Goal: Entertainment & Leisure: Browse casually

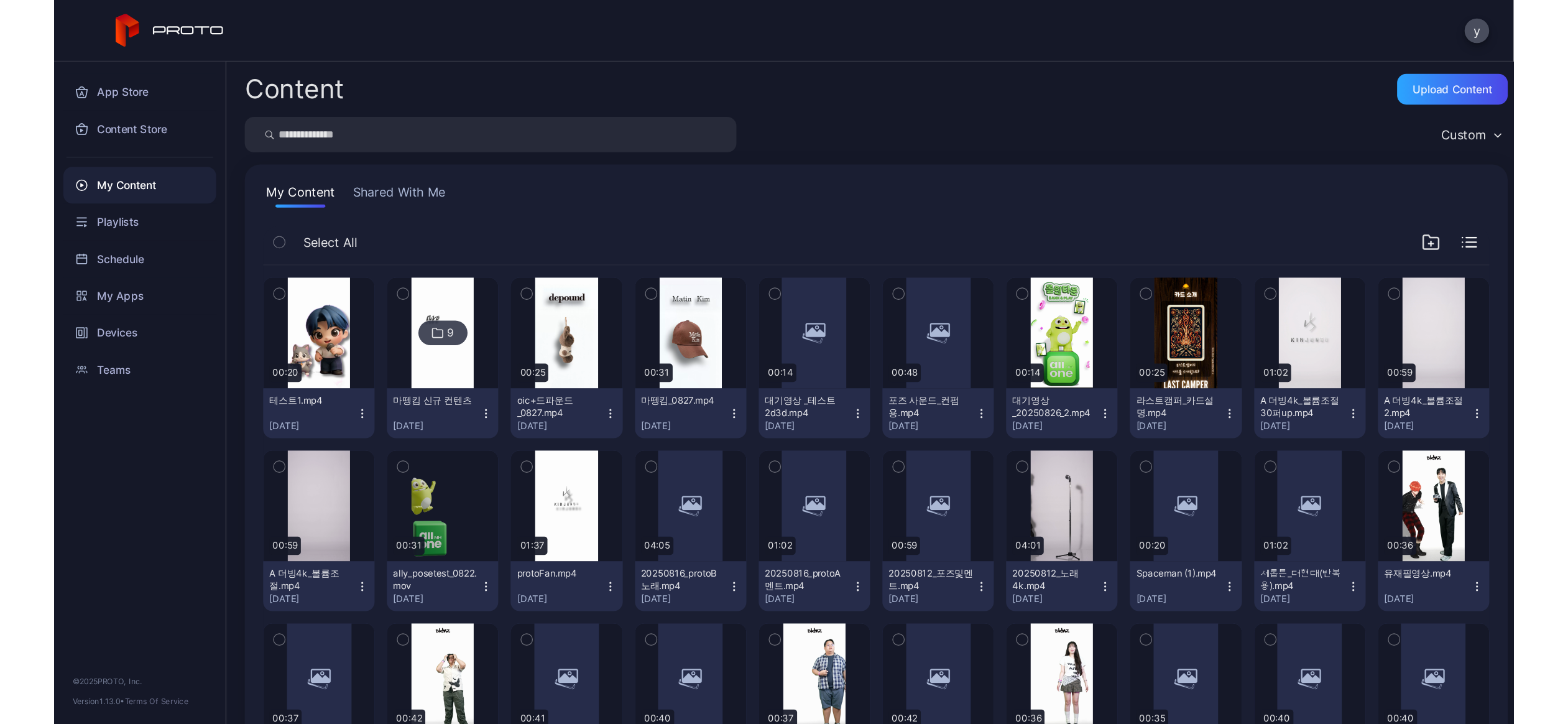
scroll to position [208, 0]
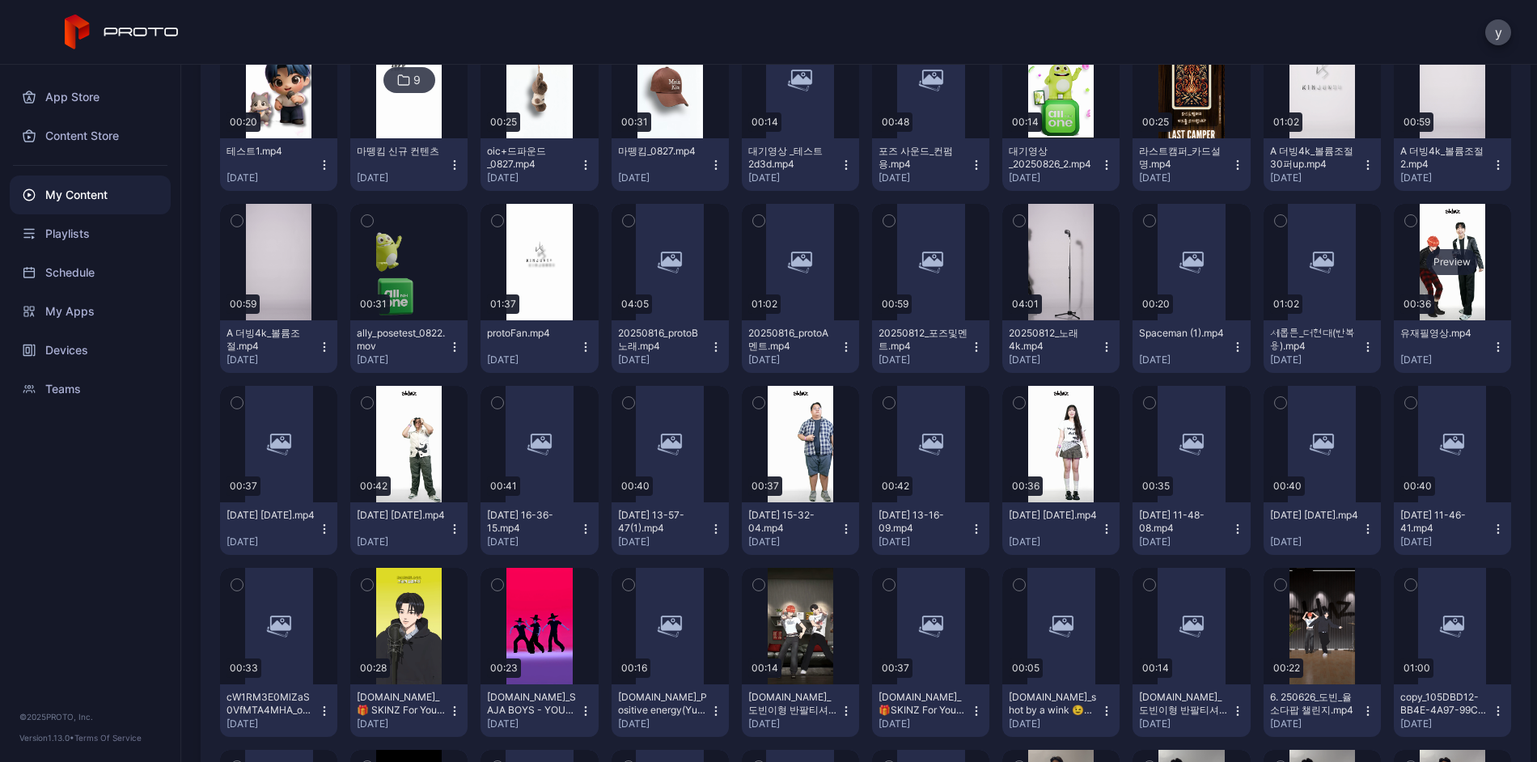
click at [1426, 275] on div "Preview" at bounding box center [1452, 262] width 52 height 26
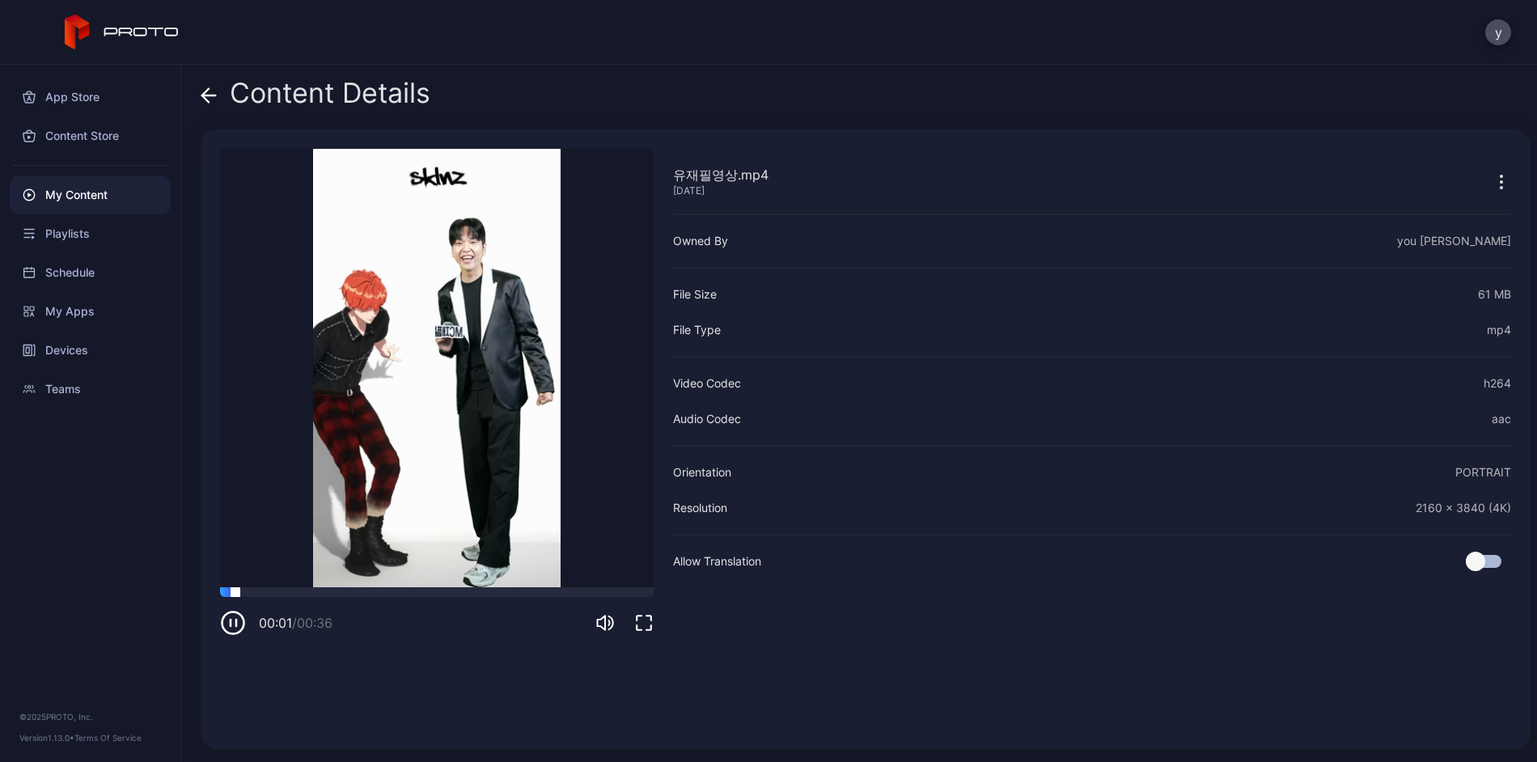
click at [336, 585] on video "Sorry, your browser doesn‘t support embedded videos" at bounding box center [437, 368] width 434 height 438
drag, startPoint x: 337, startPoint y: 587, endPoint x: 417, endPoint y: 593, distance: 80.3
click at [417, 593] on div at bounding box center [437, 592] width 434 height 10
click at [241, 622] on icon "button" at bounding box center [233, 623] width 26 height 26
click at [649, 625] on icon "button" at bounding box center [643, 622] width 19 height 19
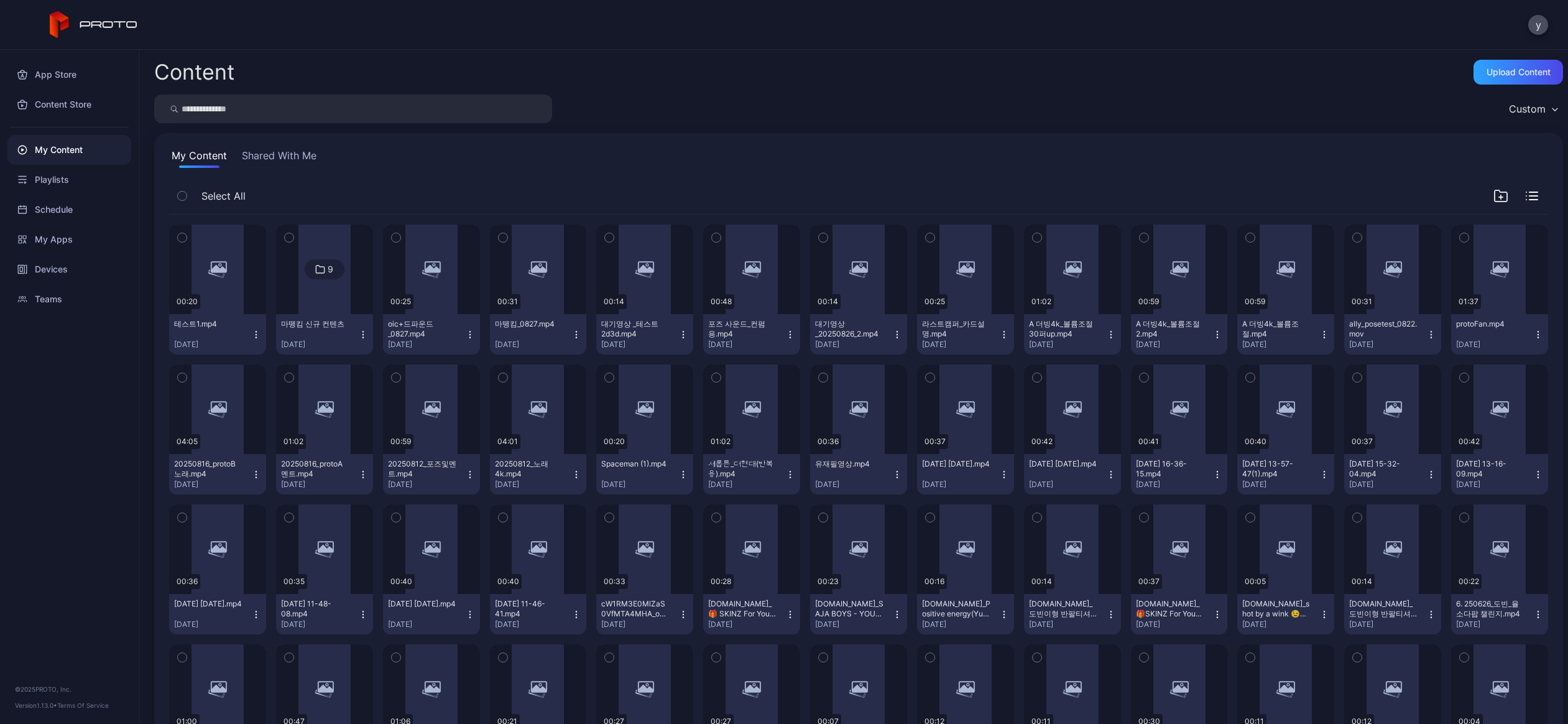
scroll to position [68, 0]
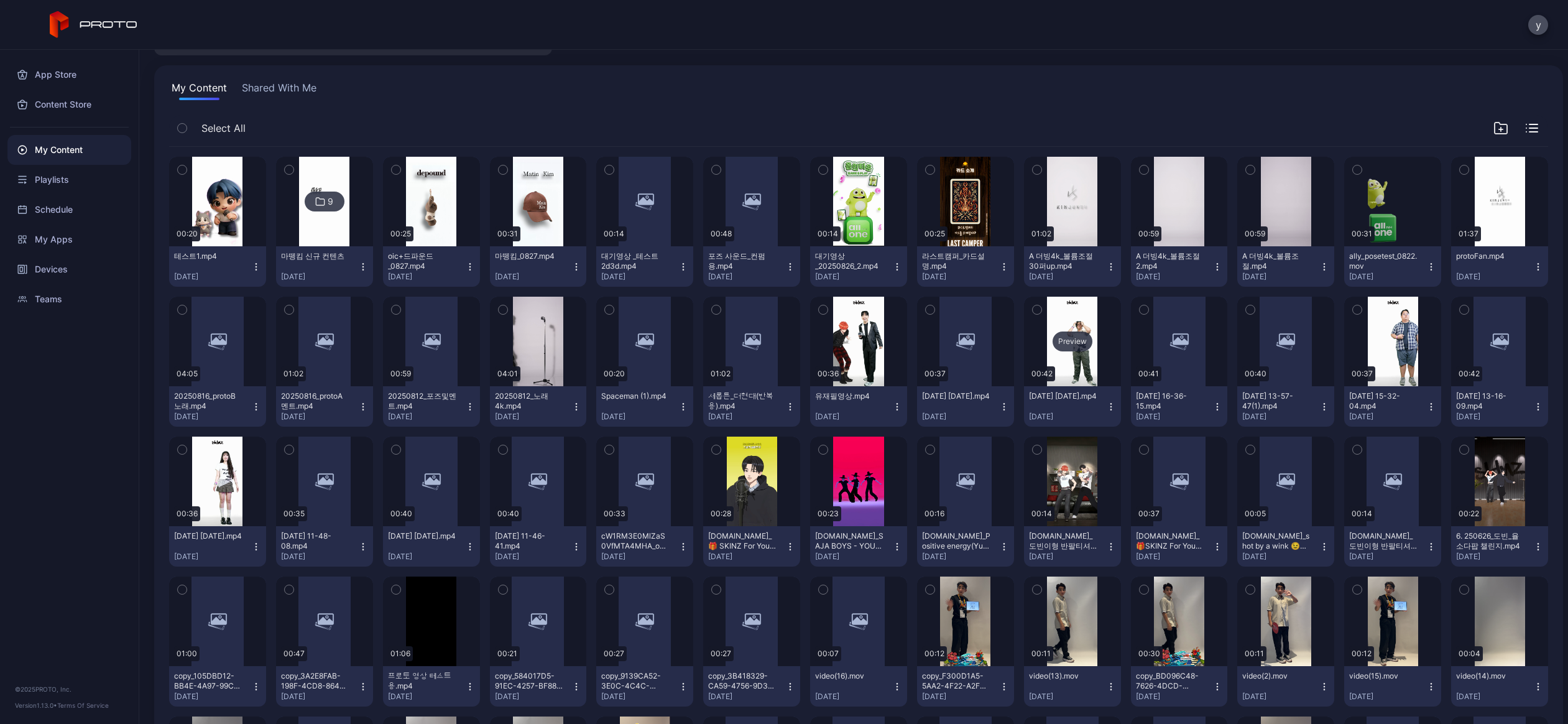
click at [1073, 320] on div "Preview" at bounding box center [1072, 341] width 97 height 89
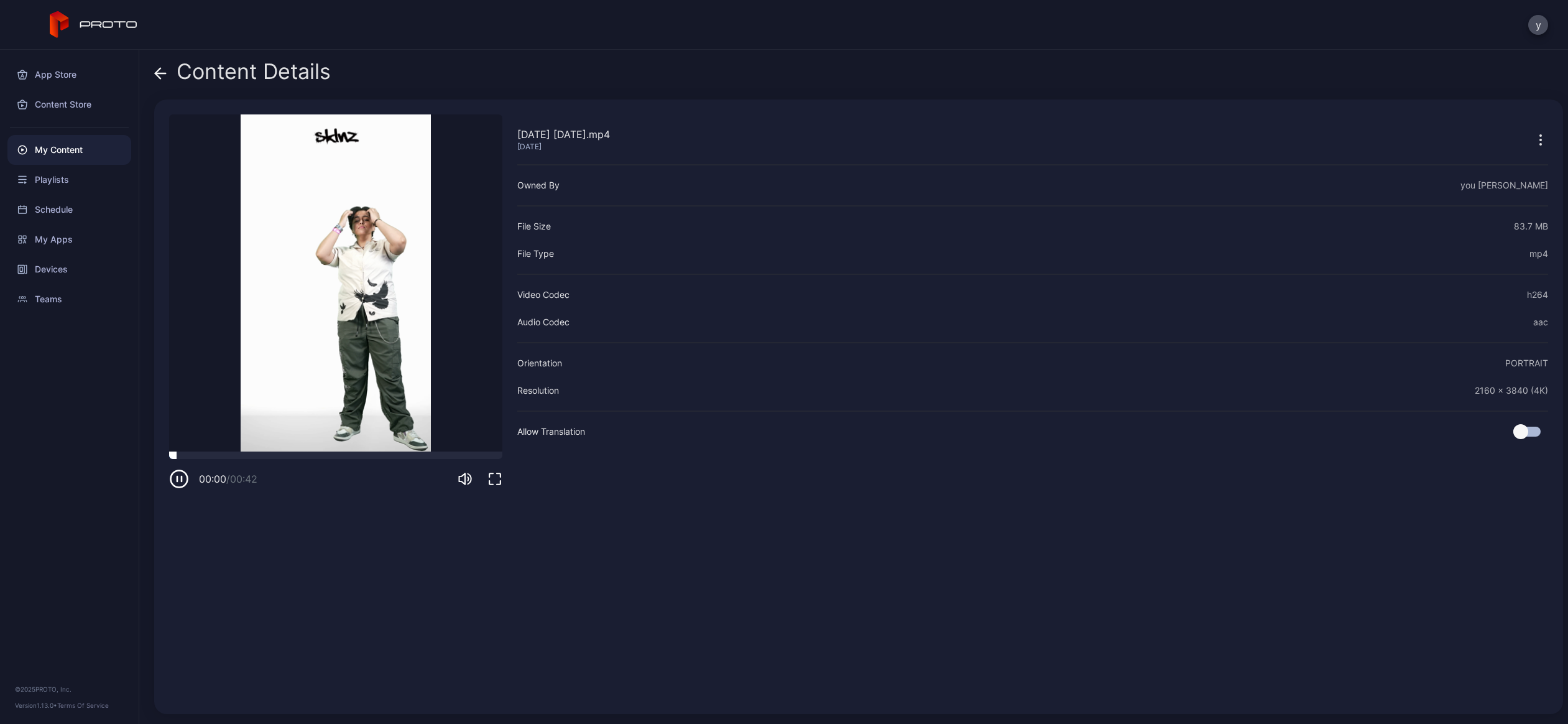
click at [264, 457] on div at bounding box center [336, 455] width 334 height 8
click at [187, 483] on icon "button" at bounding box center [179, 479] width 17 height 17
click at [255, 454] on div at bounding box center [336, 455] width 334 height 8
click at [264, 454] on div at bounding box center [336, 455] width 334 height 8
click at [264, 451] on div at bounding box center [264, 451] width 0 height 0
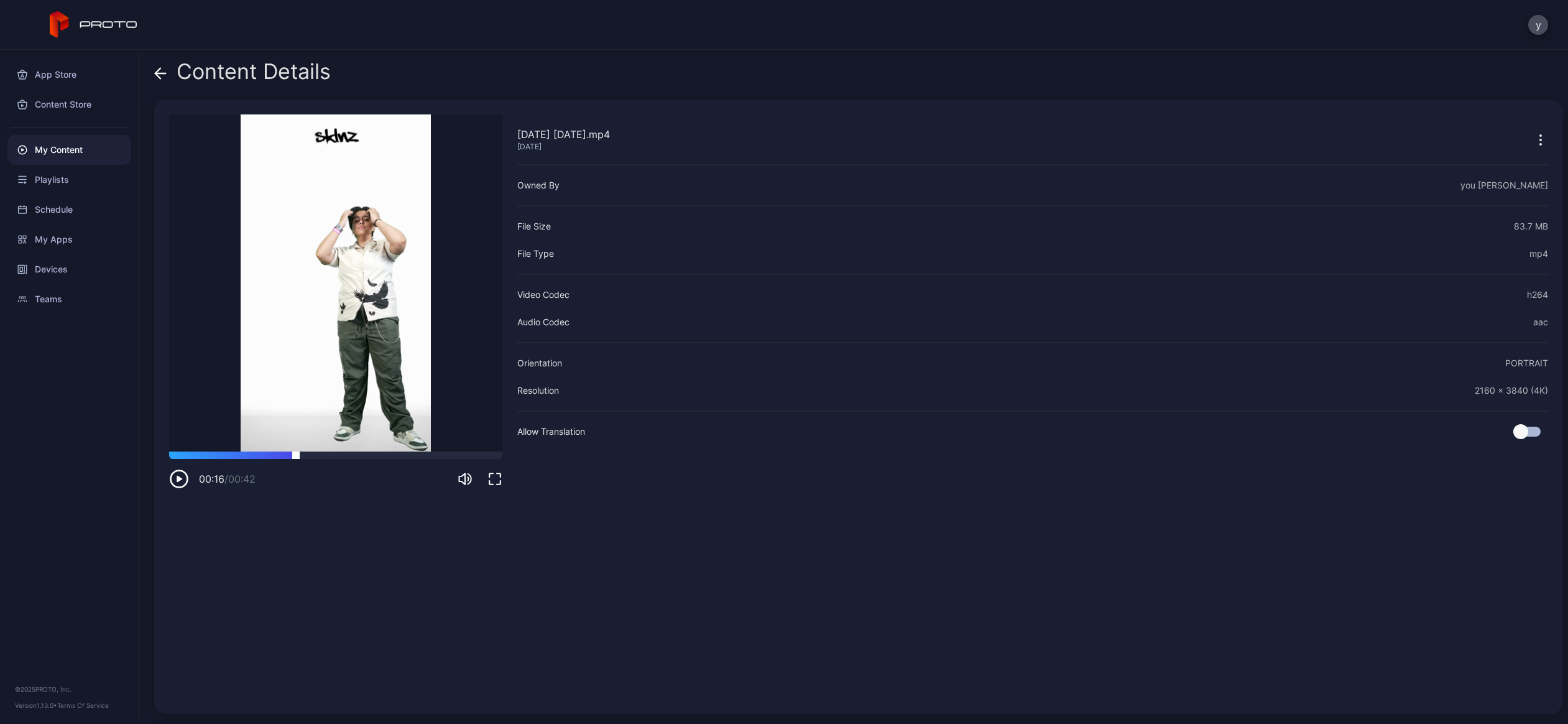
click at [296, 454] on div at bounding box center [336, 455] width 334 height 8
click at [322, 455] on div at bounding box center [336, 455] width 334 height 8
click at [259, 454] on div at bounding box center [336, 455] width 334 height 8
click at [275, 453] on div at bounding box center [336, 455] width 334 height 8
click at [234, 456] on div at bounding box center [336, 455] width 334 height 8
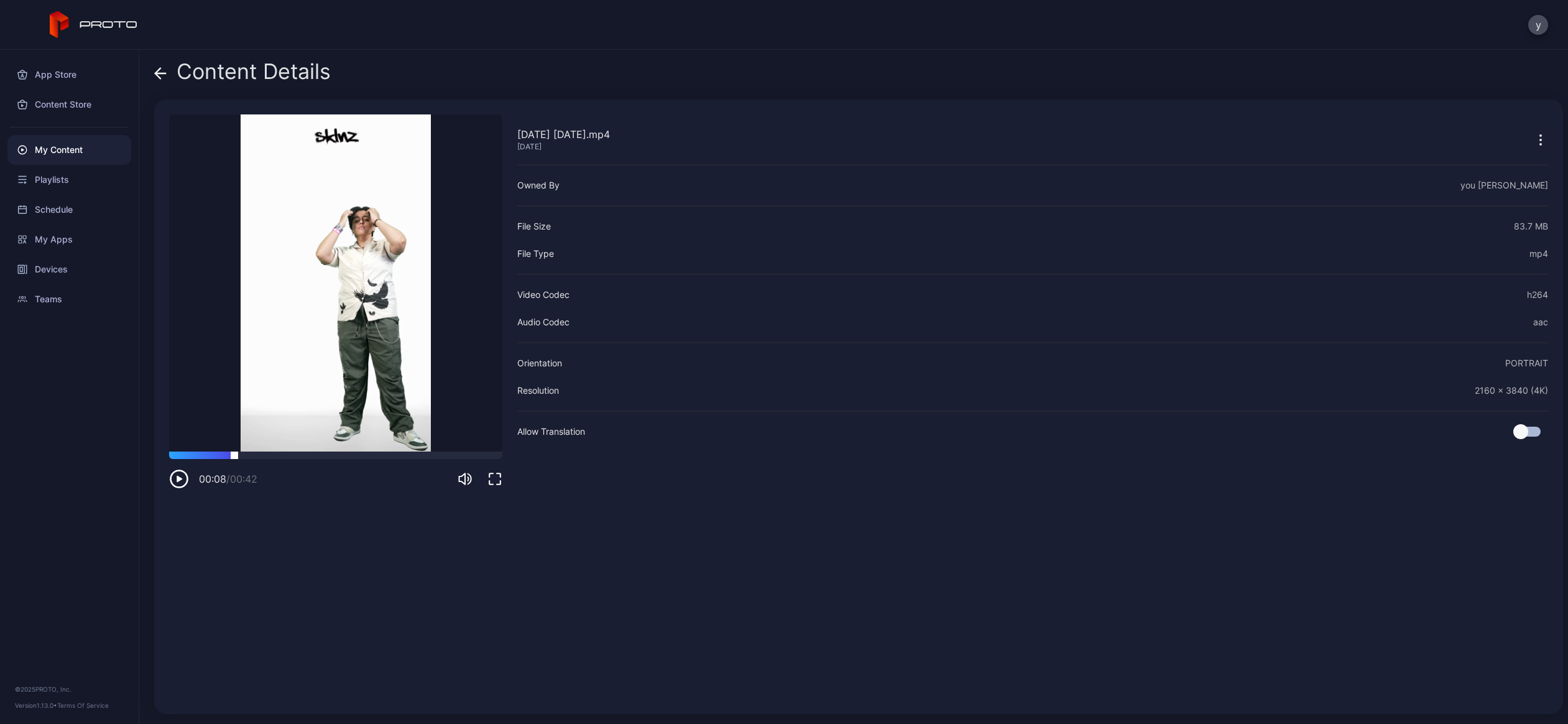
click at [210, 454] on div at bounding box center [336, 455] width 334 height 8
click at [198, 454] on div at bounding box center [336, 455] width 334 height 8
click at [281, 454] on div at bounding box center [336, 455] width 334 height 8
drag, startPoint x: 354, startPoint y: 455, endPoint x: 364, endPoint y: 457, distance: 10.2
click at [357, 455] on div at bounding box center [336, 455] width 334 height 8
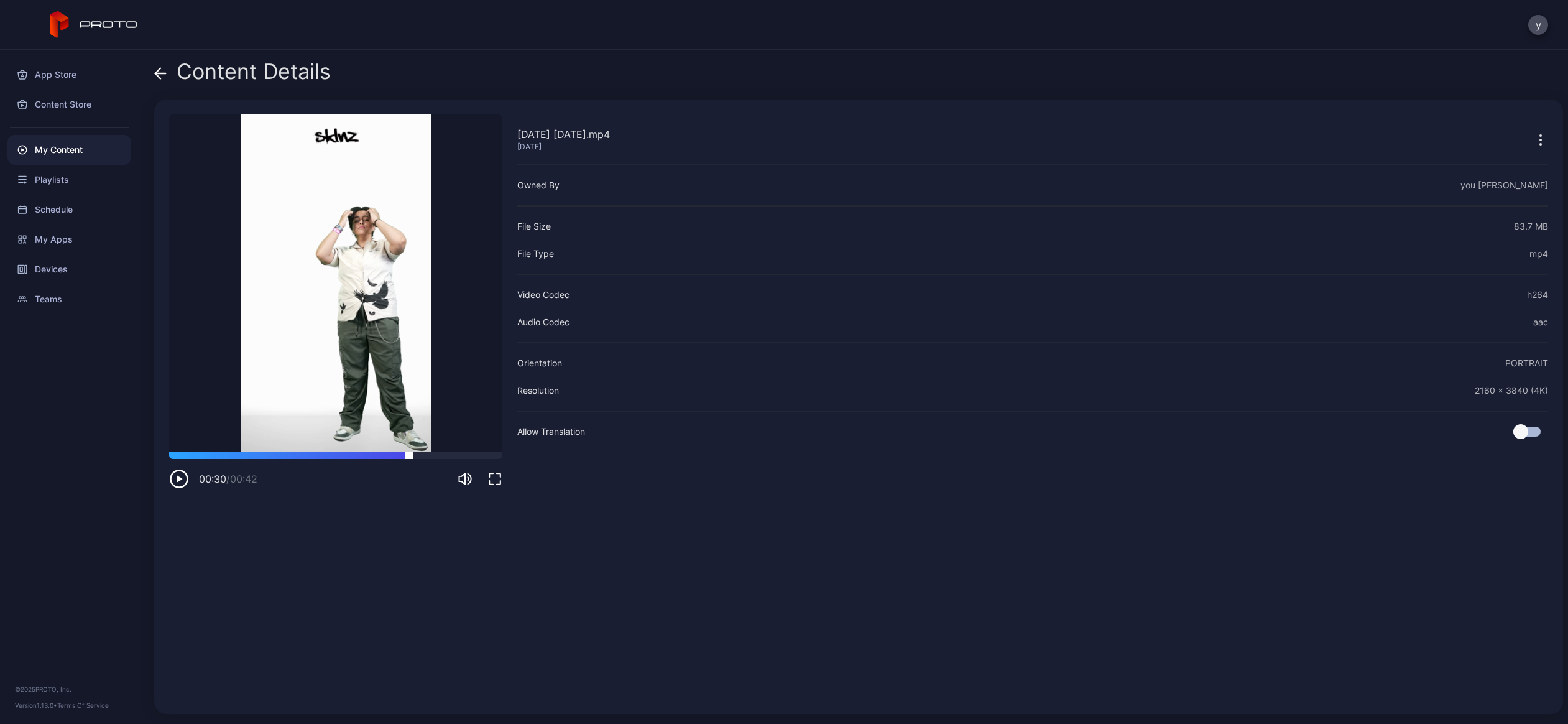
click at [409, 457] on div at bounding box center [336, 455] width 334 height 8
click at [389, 458] on div at bounding box center [336, 455] width 334 height 8
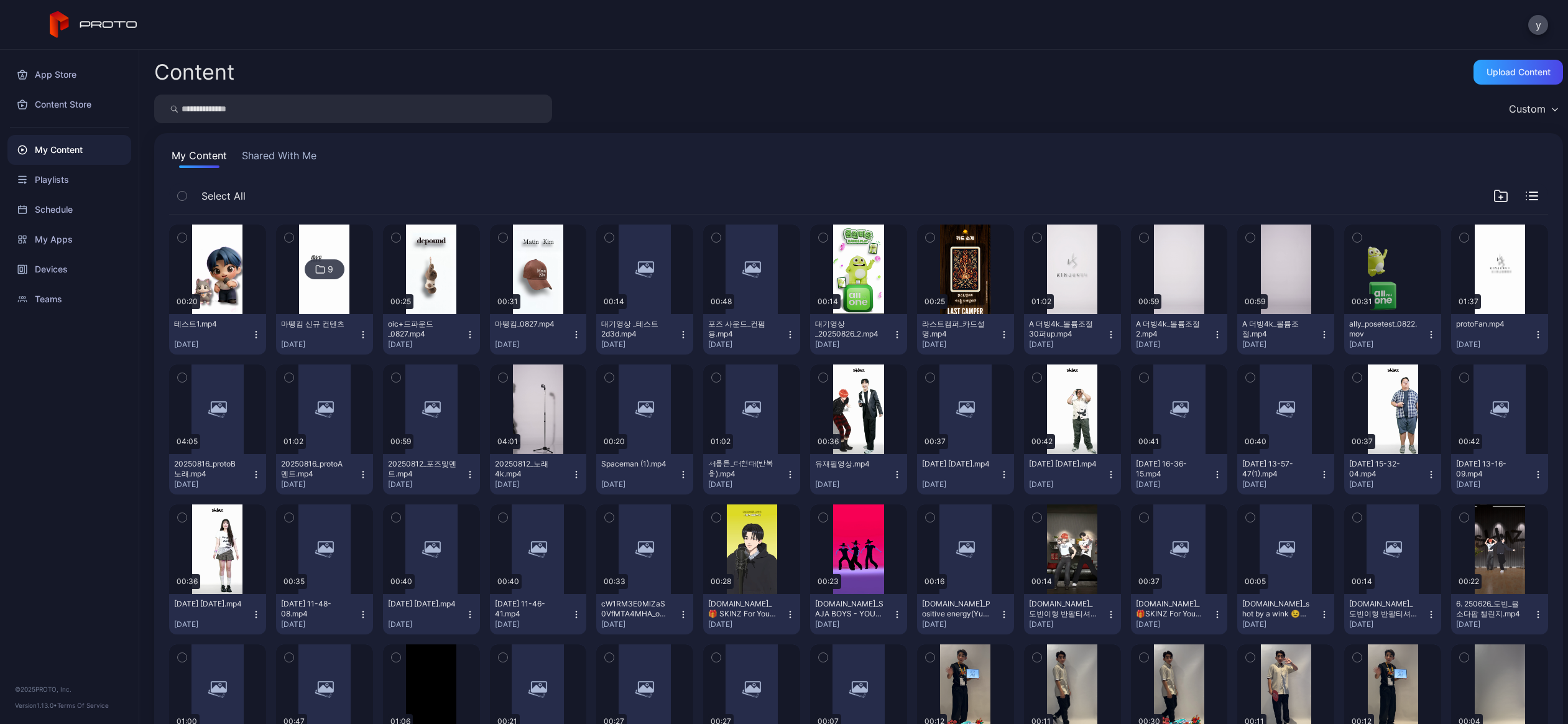
scroll to position [68, 0]
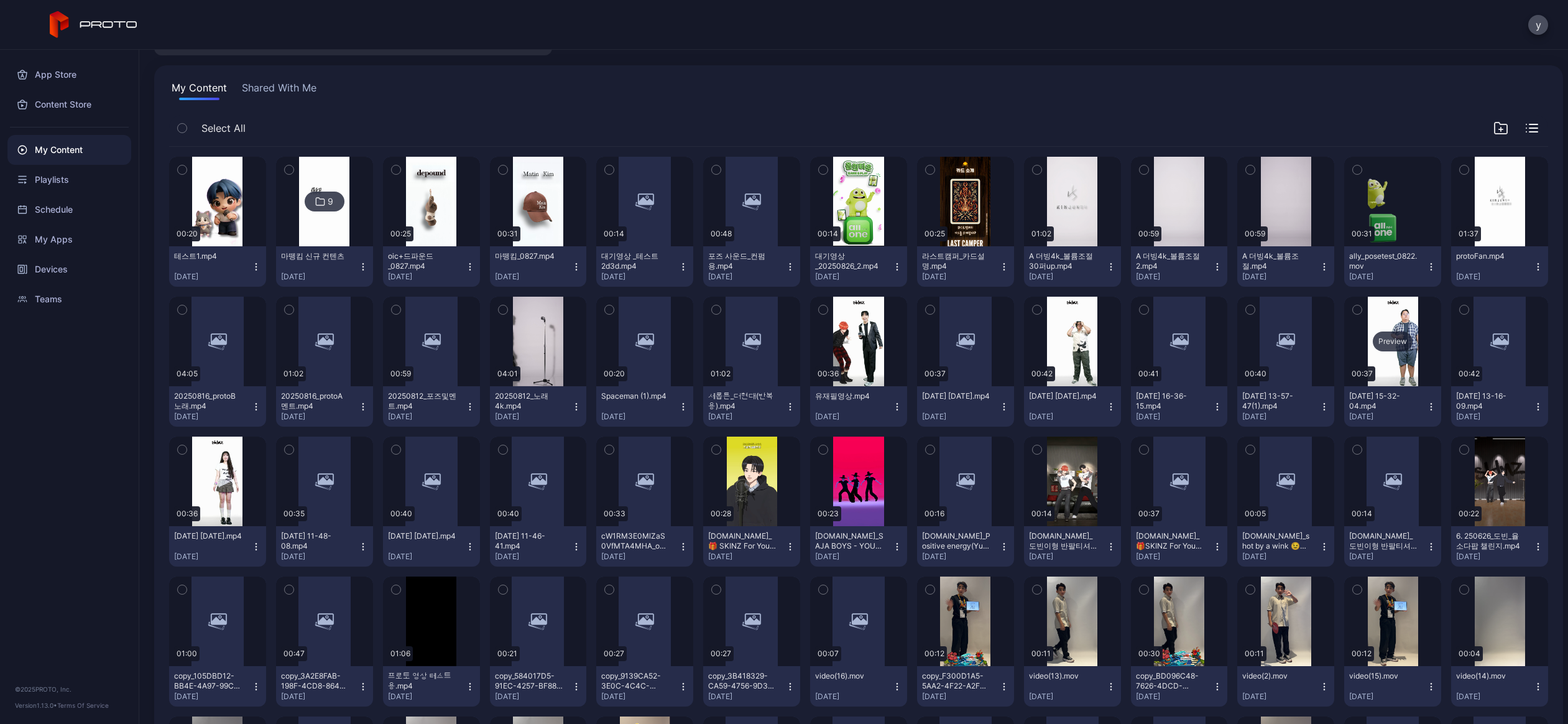
click at [1181, 319] on div "Preview" at bounding box center [1393, 341] width 97 height 89
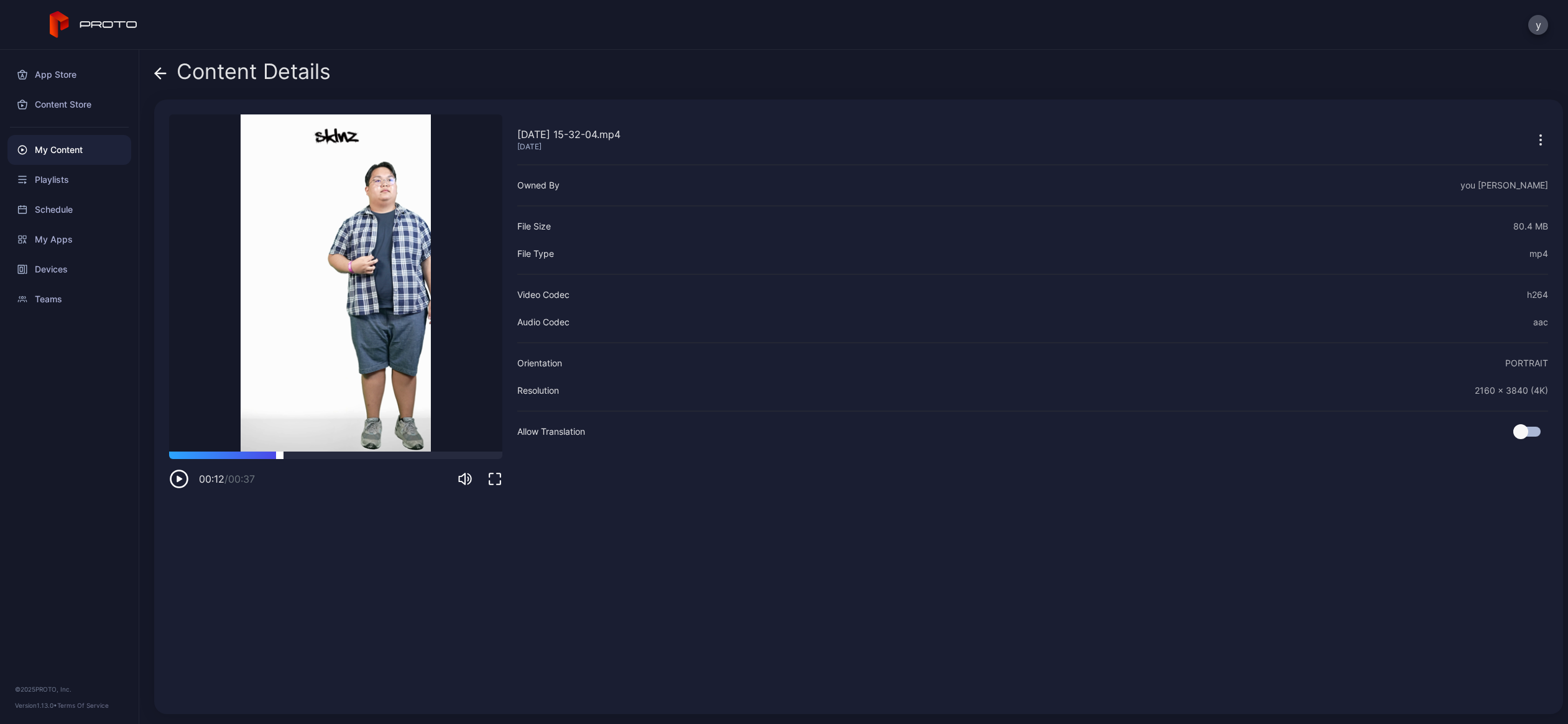
click at [280, 456] on div at bounding box center [336, 455] width 334 height 8
click at [225, 454] on div at bounding box center [336, 455] width 334 height 8
click at [187, 474] on icon "button" at bounding box center [179, 479] width 20 height 20
click at [241, 454] on div at bounding box center [336, 455] width 334 height 8
click at [247, 457] on div at bounding box center [336, 455] width 334 height 8
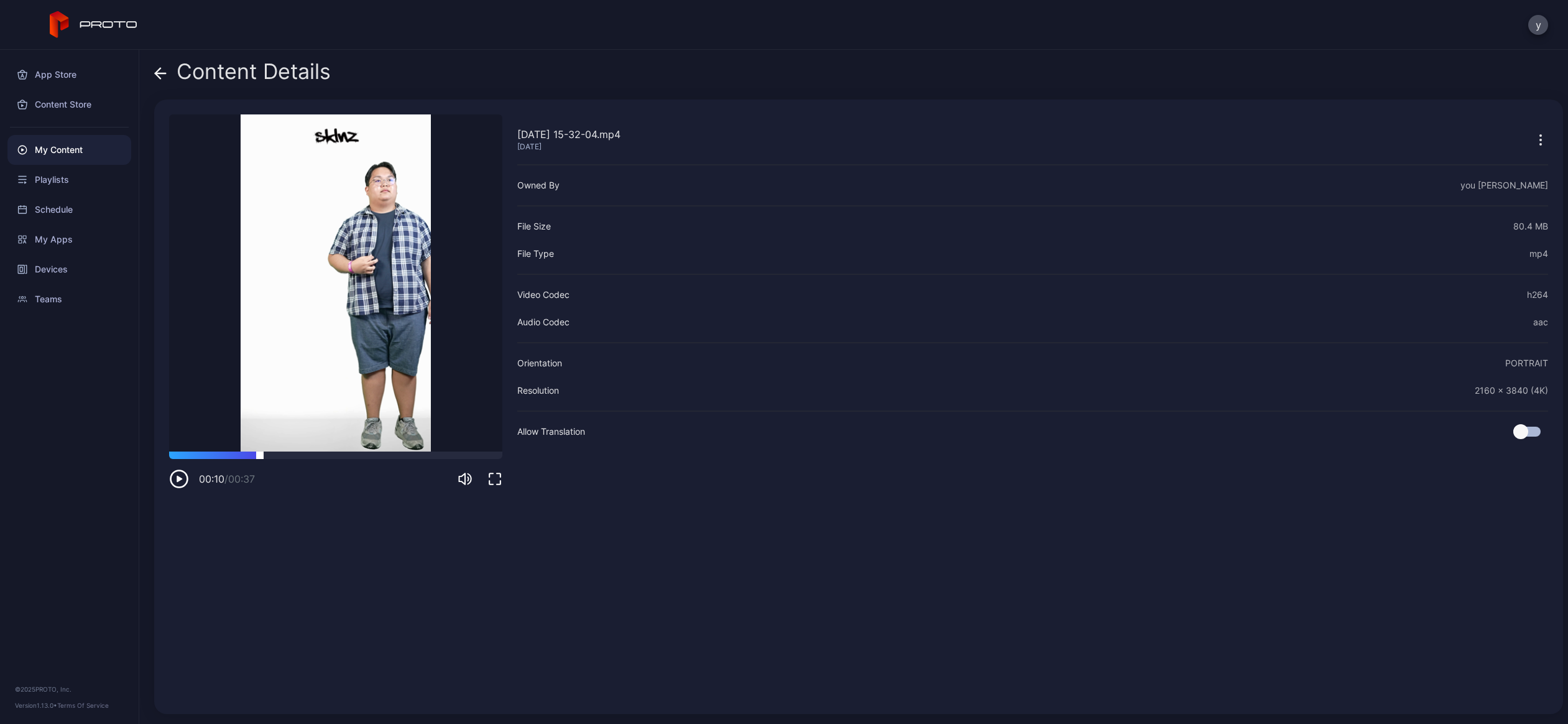
click at [260, 457] on div at bounding box center [336, 455] width 334 height 8
click at [275, 457] on div at bounding box center [336, 455] width 334 height 8
click at [351, 452] on div at bounding box center [336, 455] width 334 height 8
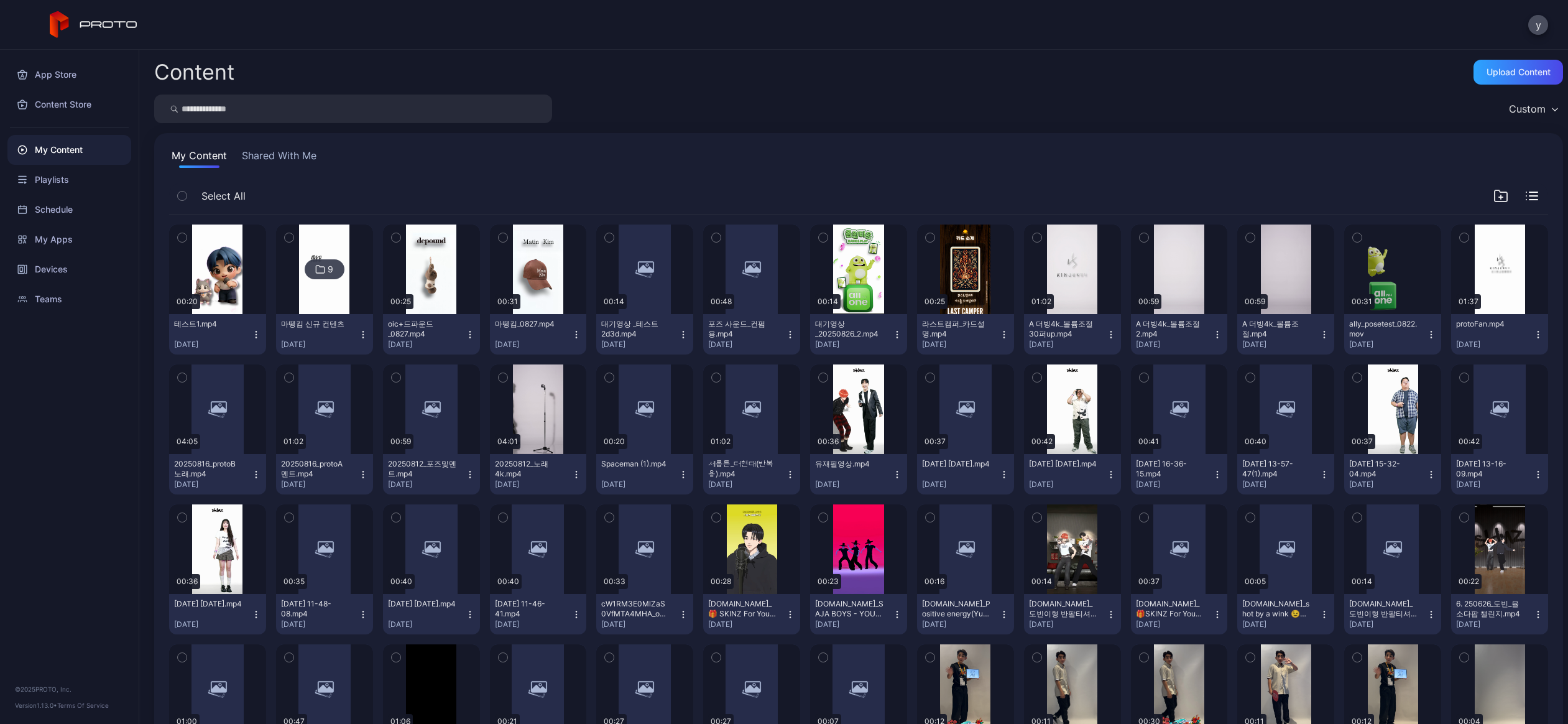
scroll to position [68, 0]
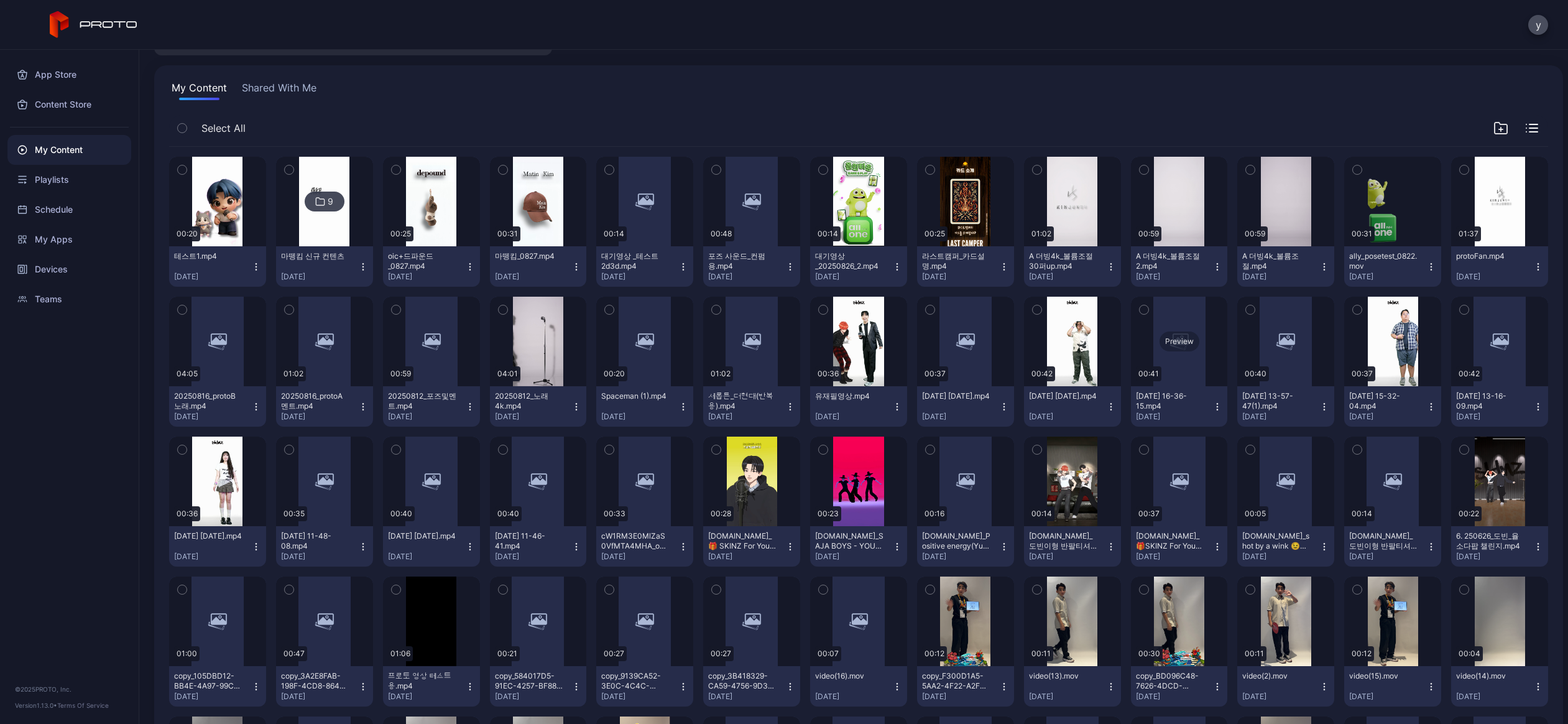
click at [1173, 320] on div "Preview" at bounding box center [1179, 341] width 97 height 89
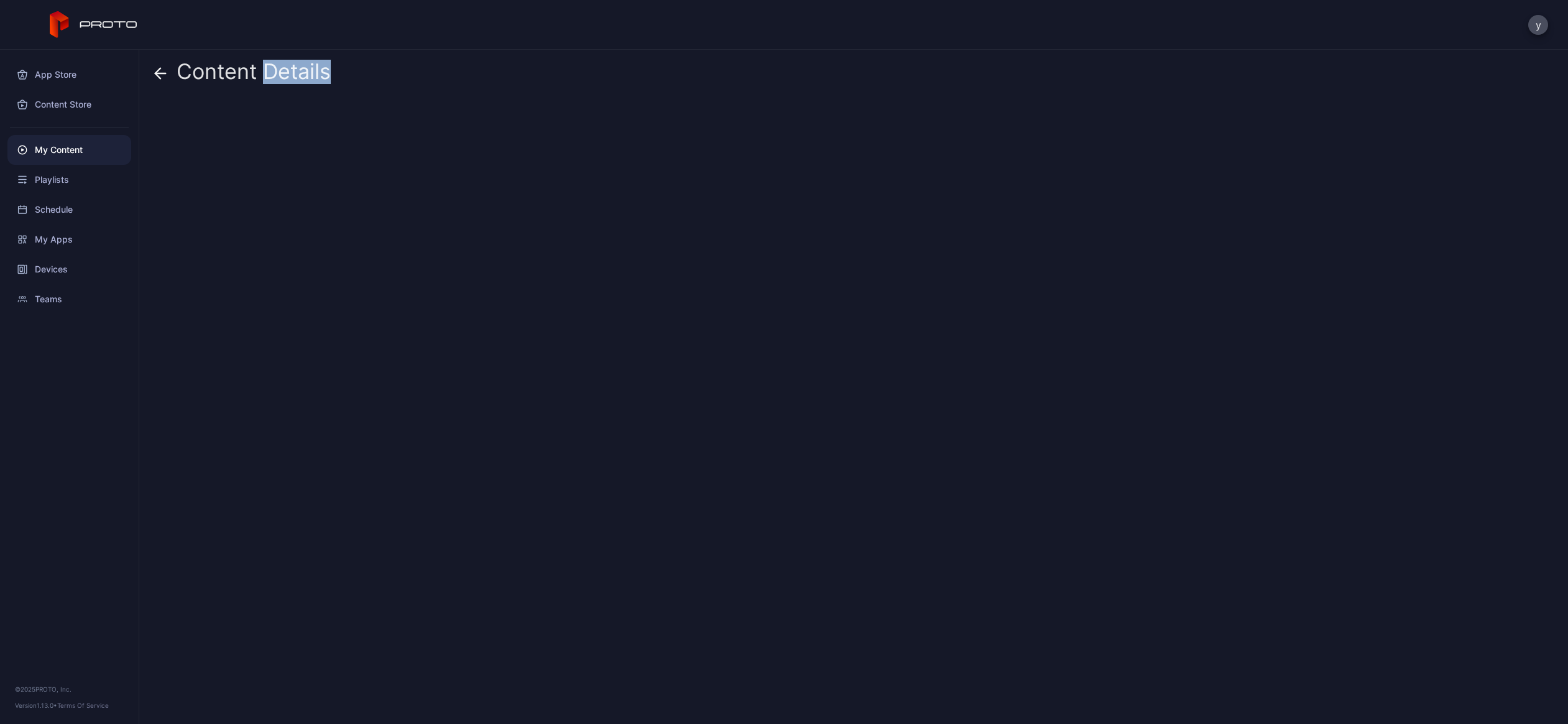
click at [1173, 320] on div "Content Details" at bounding box center [853, 387] width 1429 height 674
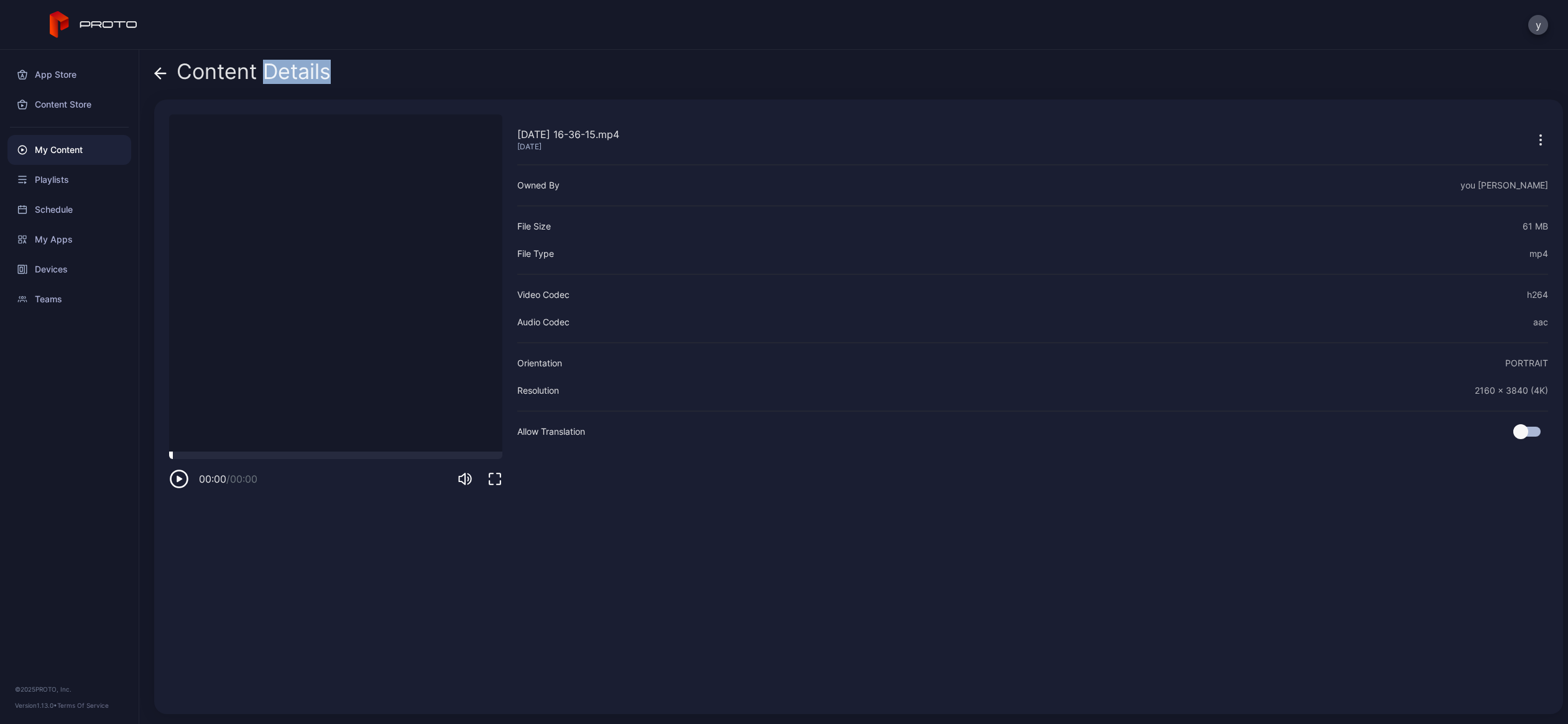
click at [230, 457] on div at bounding box center [336, 455] width 334 height 8
click at [265, 458] on div at bounding box center [336, 455] width 334 height 8
click at [282, 453] on div at bounding box center [336, 455] width 334 height 8
click at [282, 456] on div at bounding box center [336, 455] width 334 height 8
click at [302, 459] on div at bounding box center [336, 455] width 334 height 8
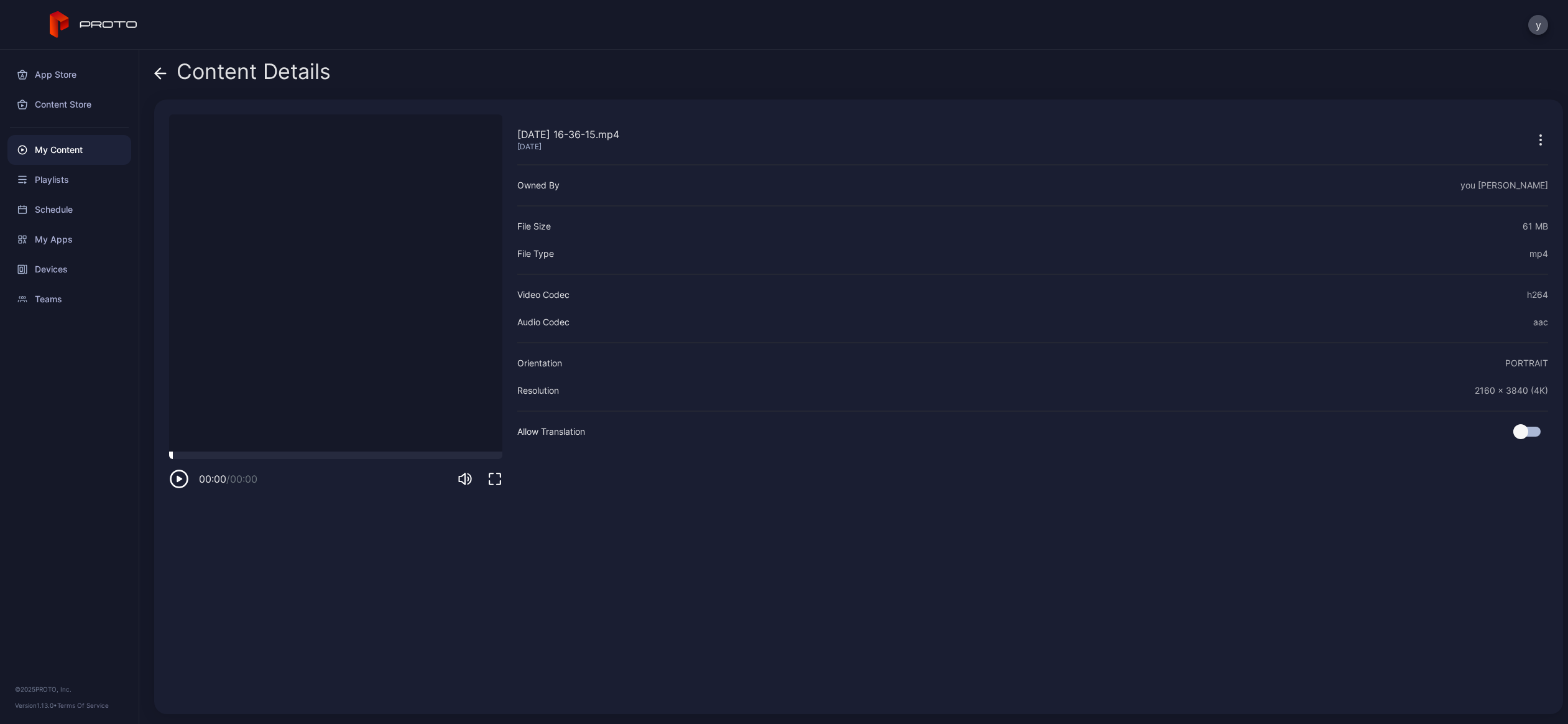
click at [304, 459] on div at bounding box center [336, 455] width 334 height 8
click at [308, 460] on div "00:00 / 00:00" at bounding box center [336, 470] width 334 height 38
click at [309, 460] on div "00:00 / 00:00" at bounding box center [336, 470] width 334 height 38
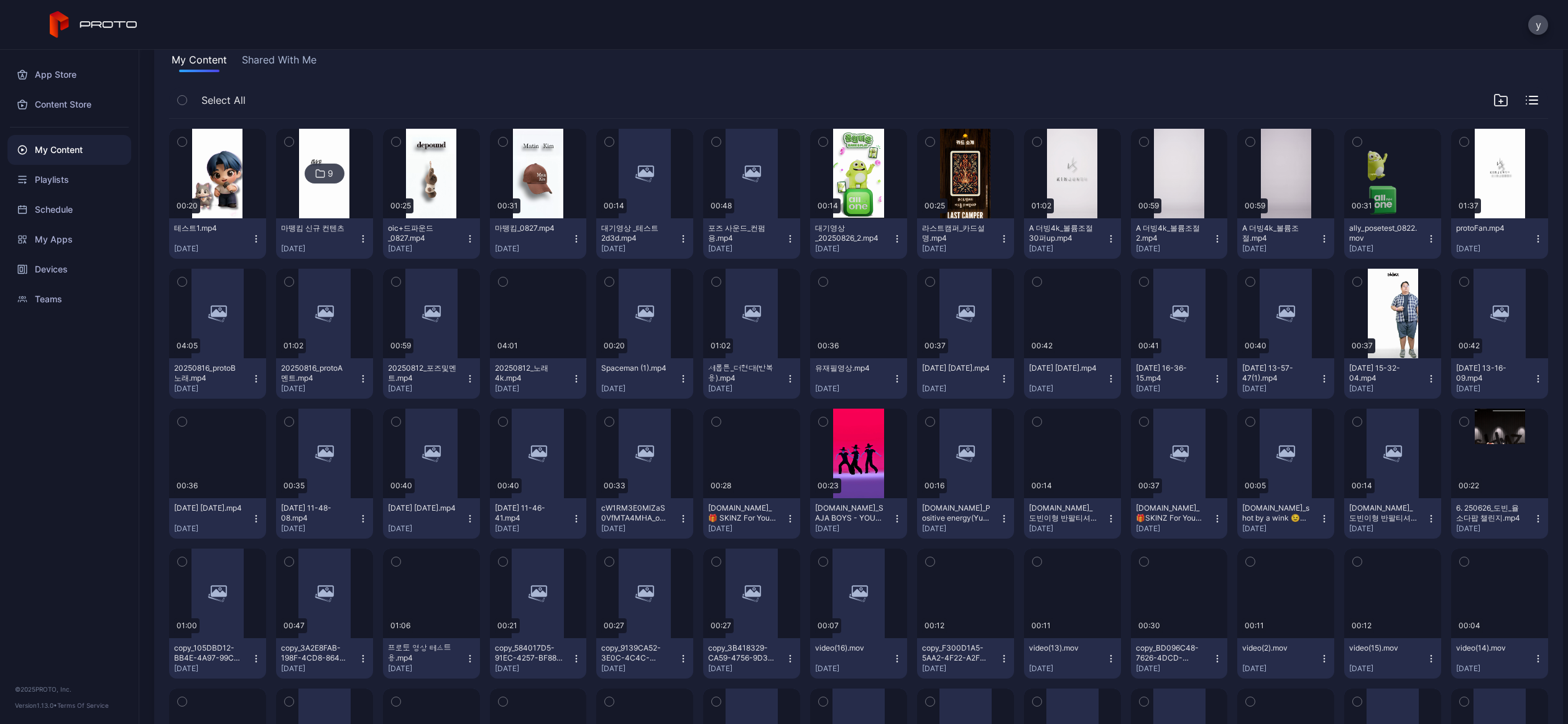
scroll to position [125, 0]
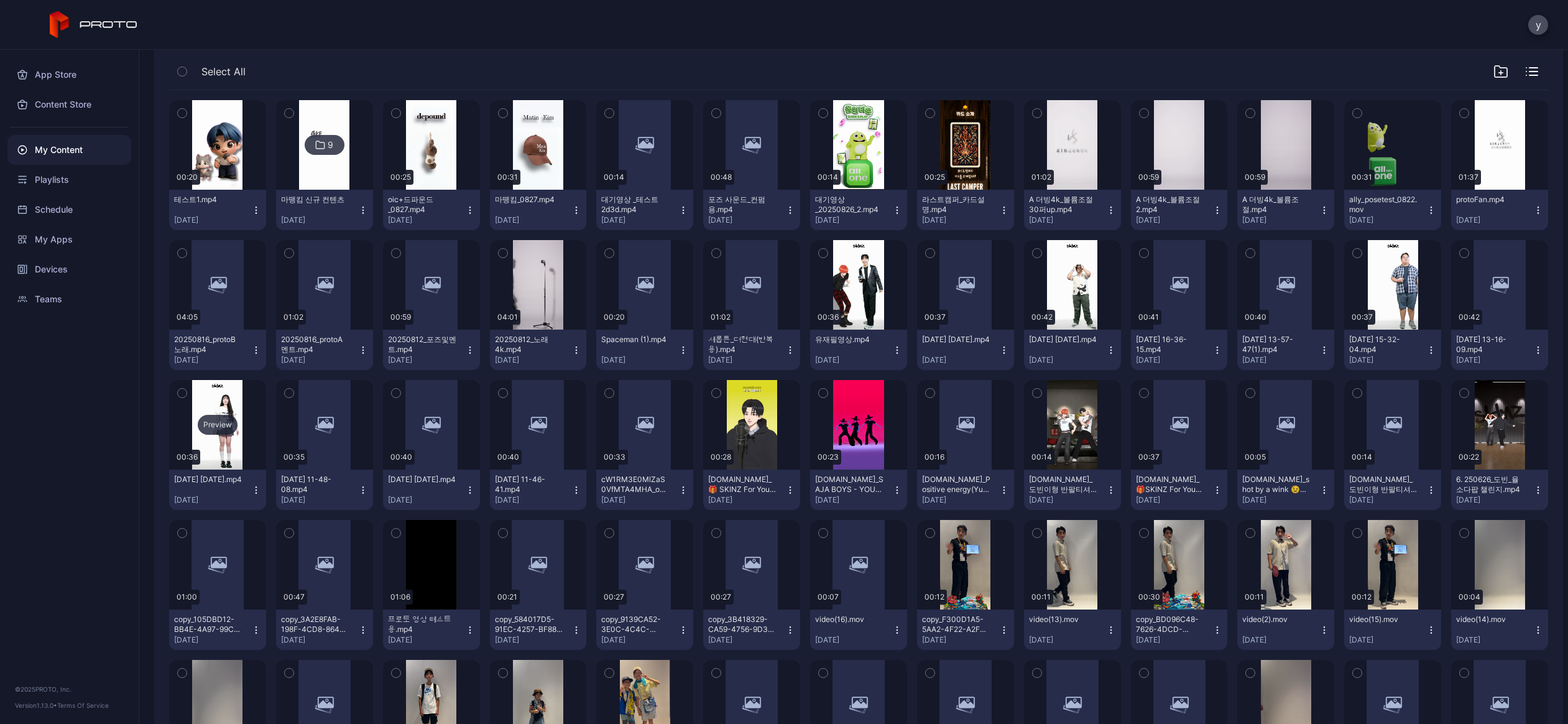
click at [241, 410] on div "Preview" at bounding box center [218, 424] width 97 height 89
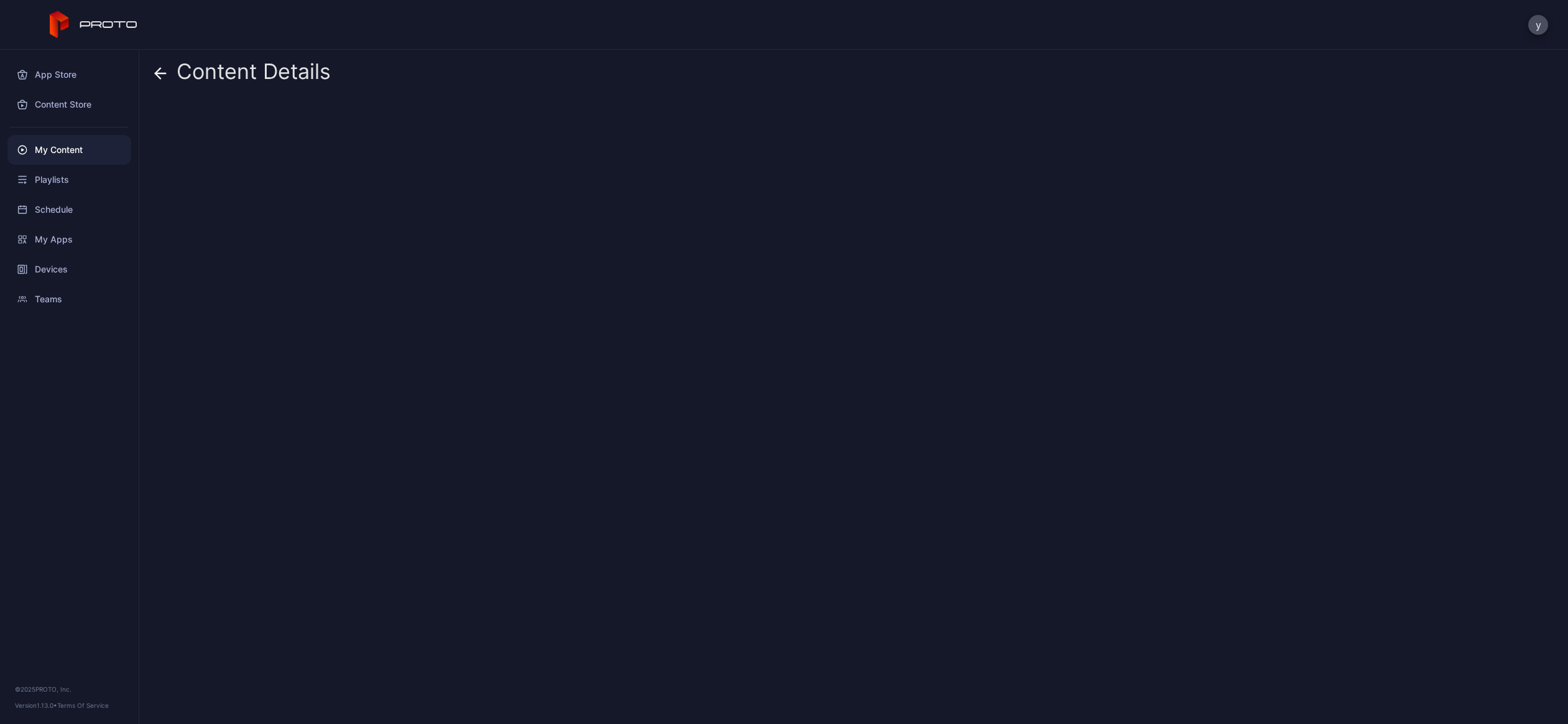
click at [241, 410] on div "Content Details" at bounding box center [853, 387] width 1429 height 674
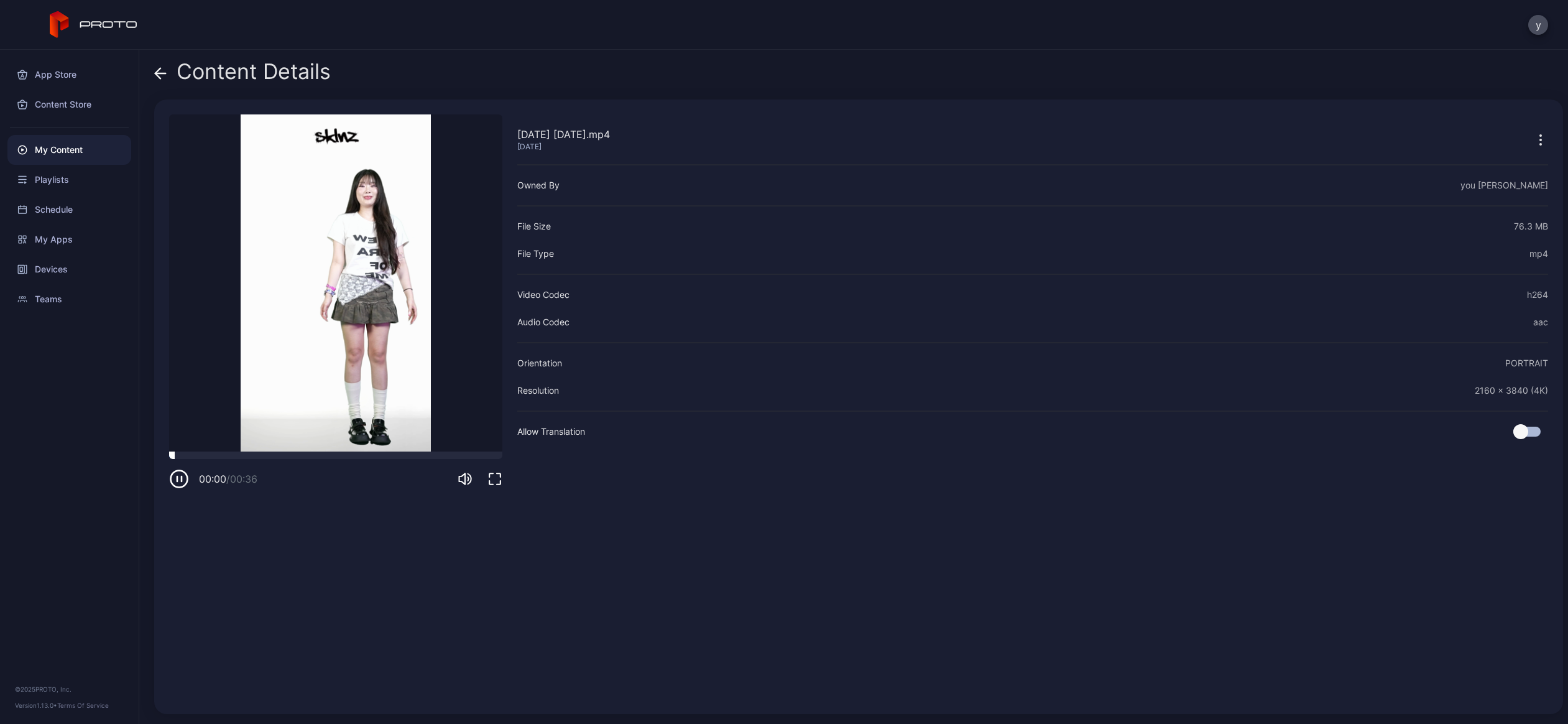
click at [264, 457] on div at bounding box center [336, 455] width 334 height 8
click at [301, 457] on div at bounding box center [336, 455] width 334 height 8
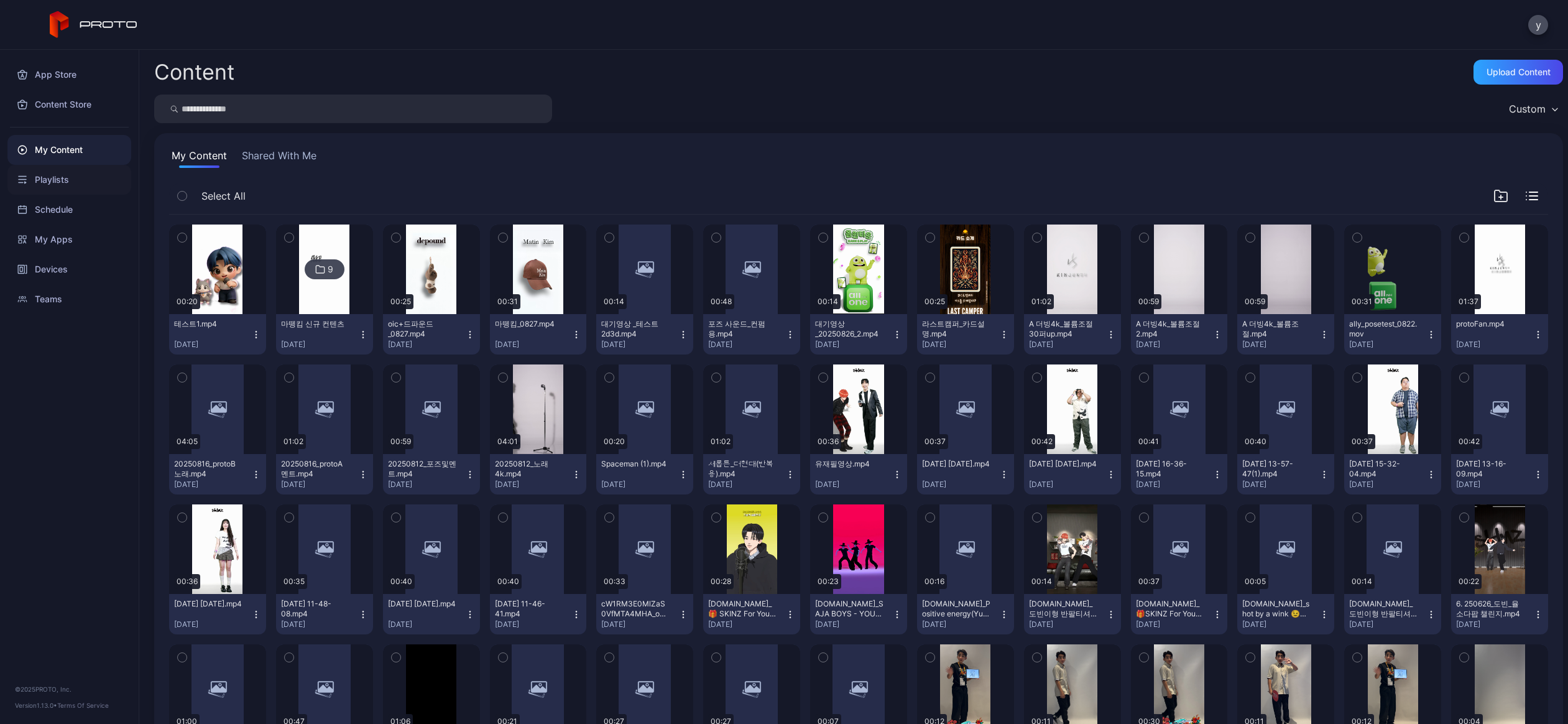
click at [65, 188] on div "Playlists" at bounding box center [69, 179] width 124 height 30
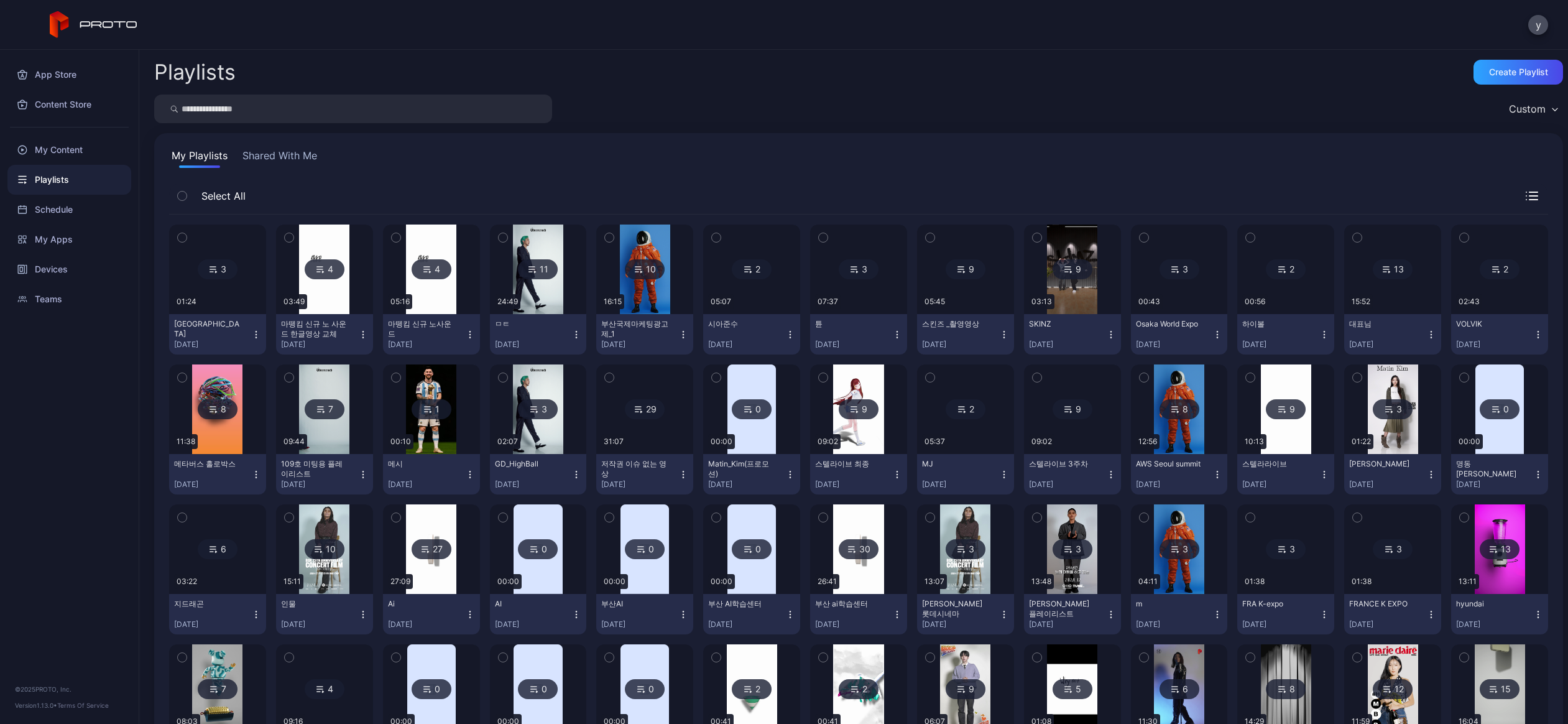
click at [945, 297] on div at bounding box center [965, 269] width 89 height 89
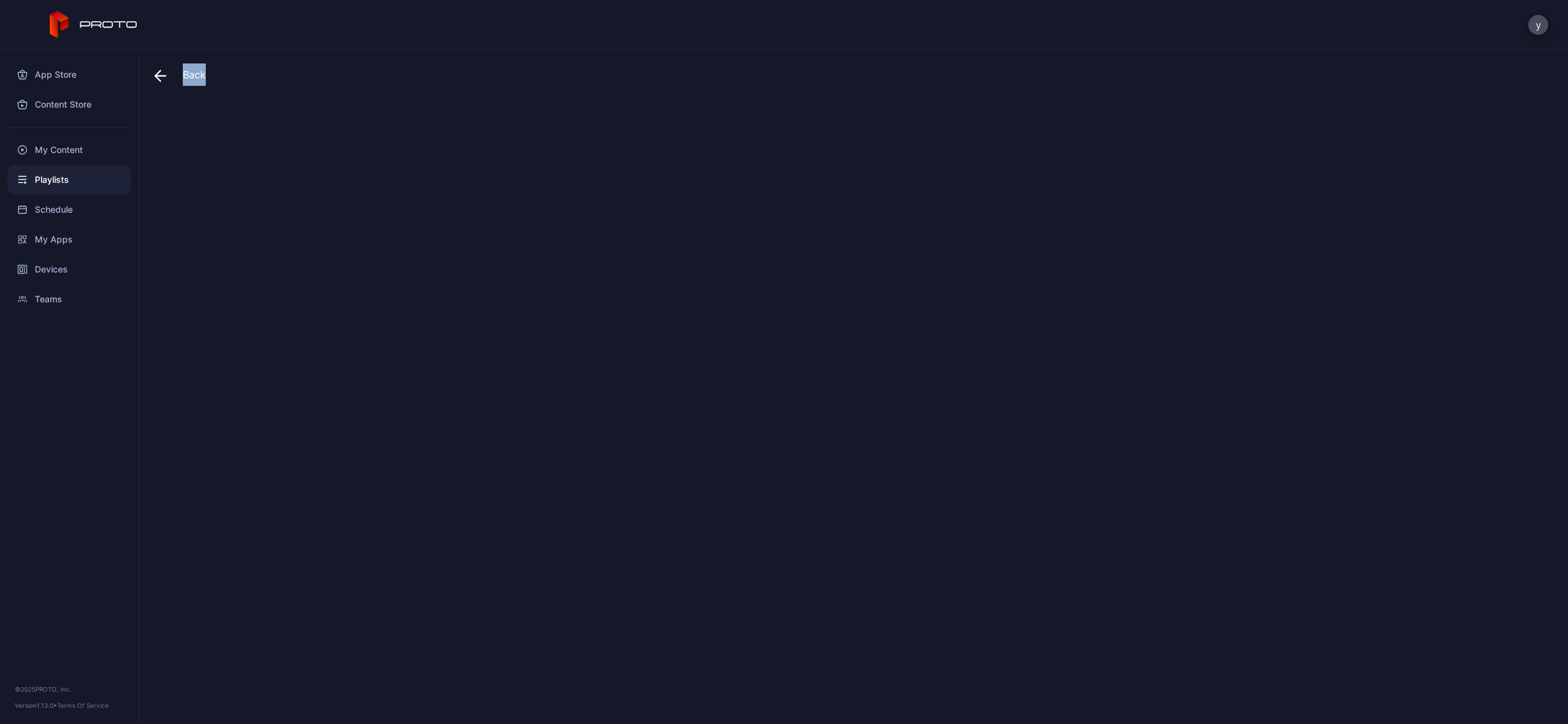
click at [945, 297] on div at bounding box center [859, 406] width 1409 height 614
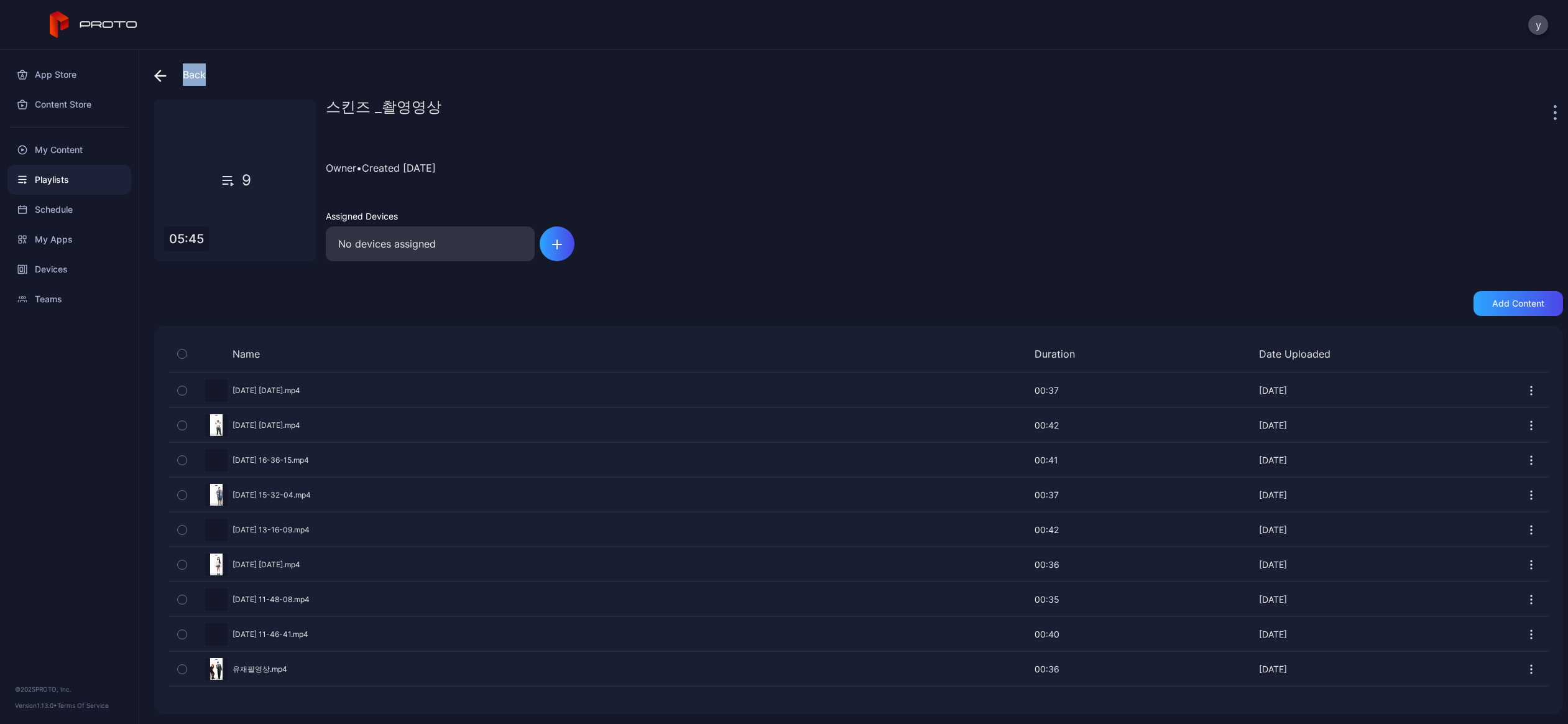
click at [257, 418] on div "Preview" at bounding box center [859, 424] width 1379 height 33
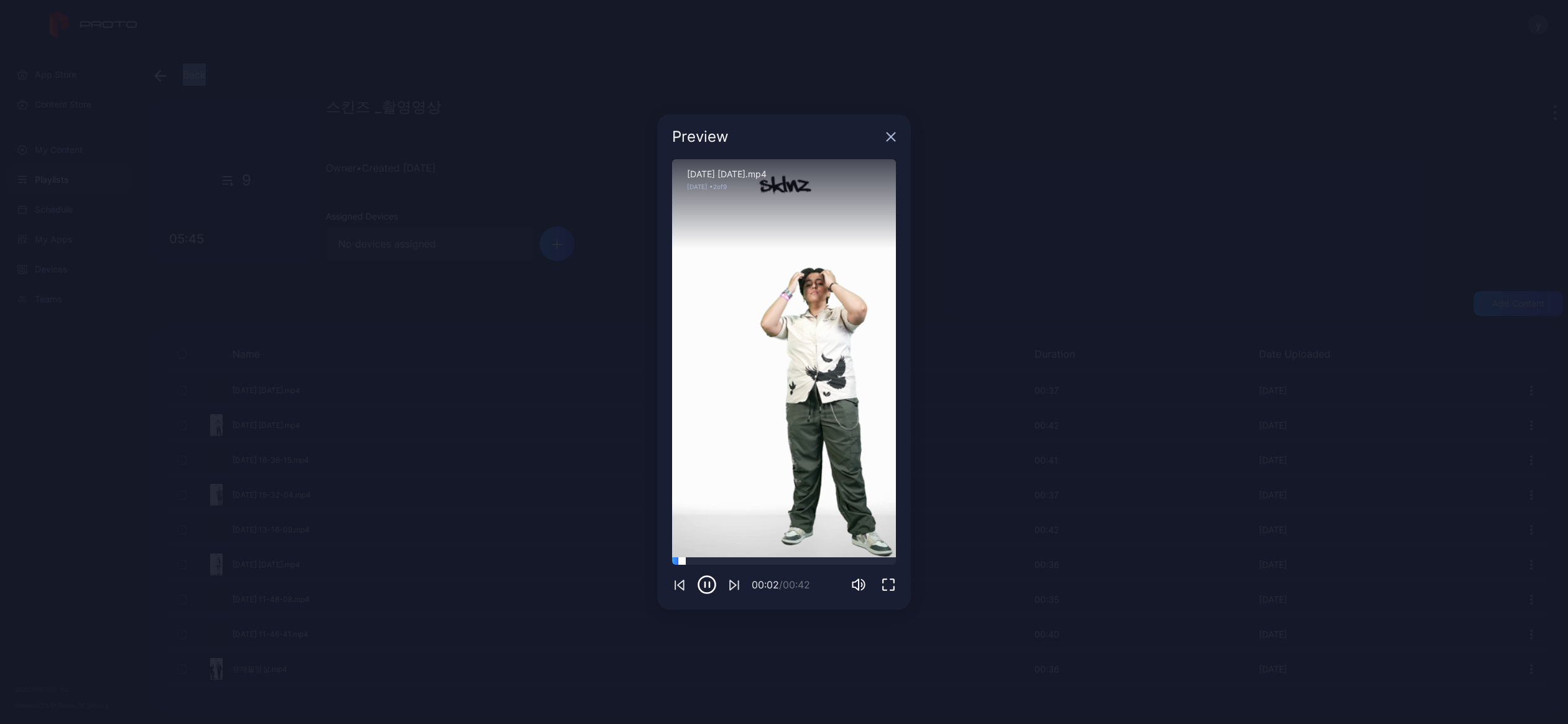
click at [766, 558] on div at bounding box center [783, 561] width 224 height 8
click at [890, 135] on icon "button" at bounding box center [891, 136] width 10 height 10
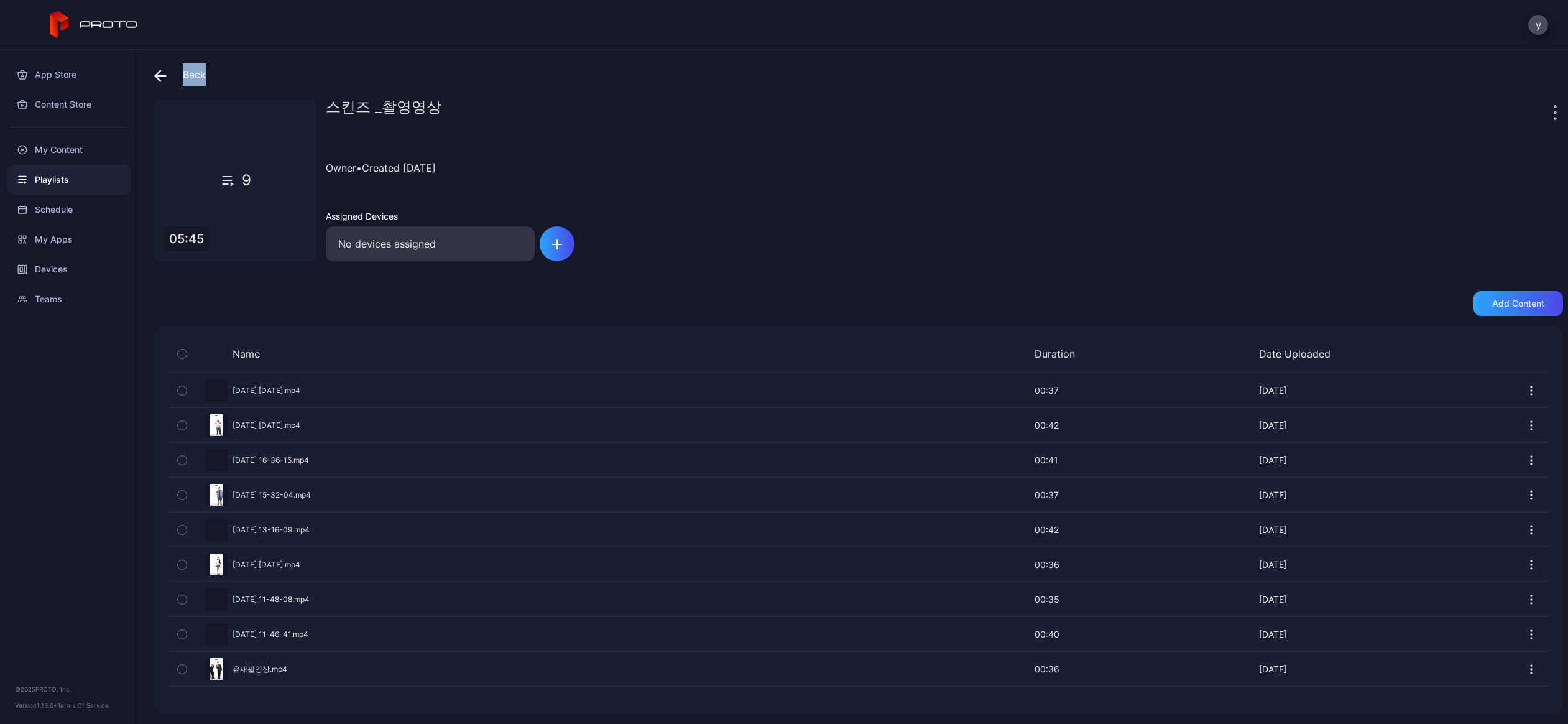
click at [287, 490] on div "Preview" at bounding box center [859, 494] width 1379 height 33
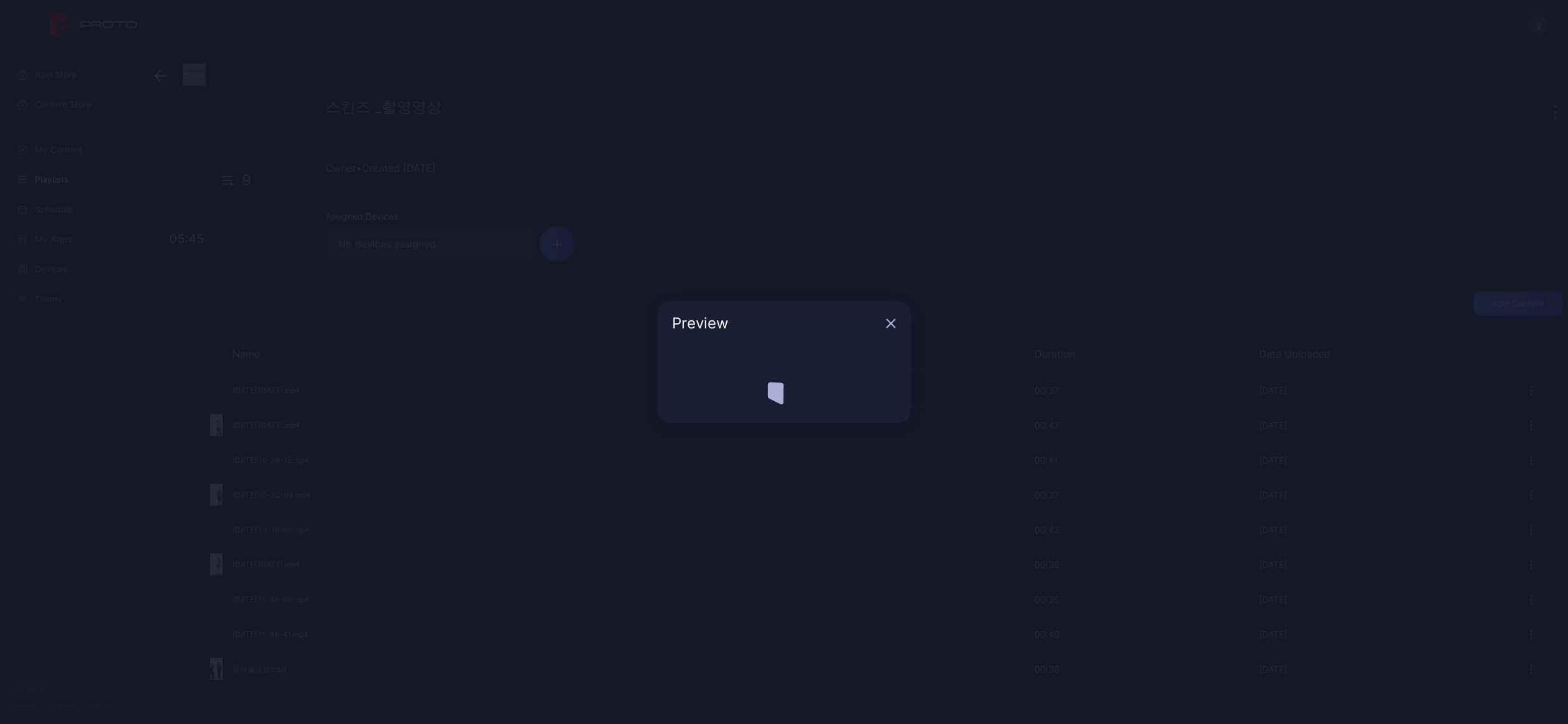
click at [287, 490] on div "Preview" at bounding box center [784, 362] width 1568 height 724
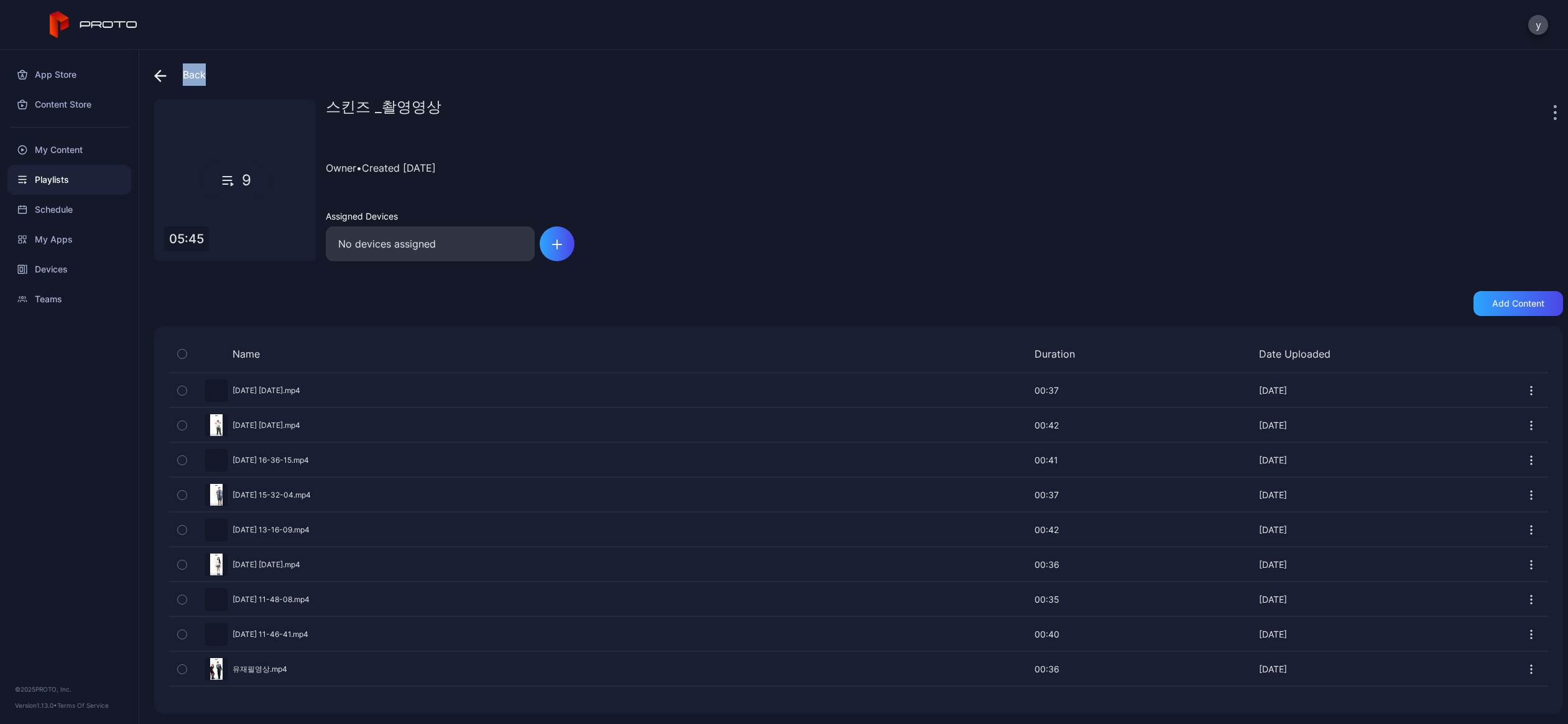
click at [277, 494] on div "Preview" at bounding box center [859, 494] width 1379 height 33
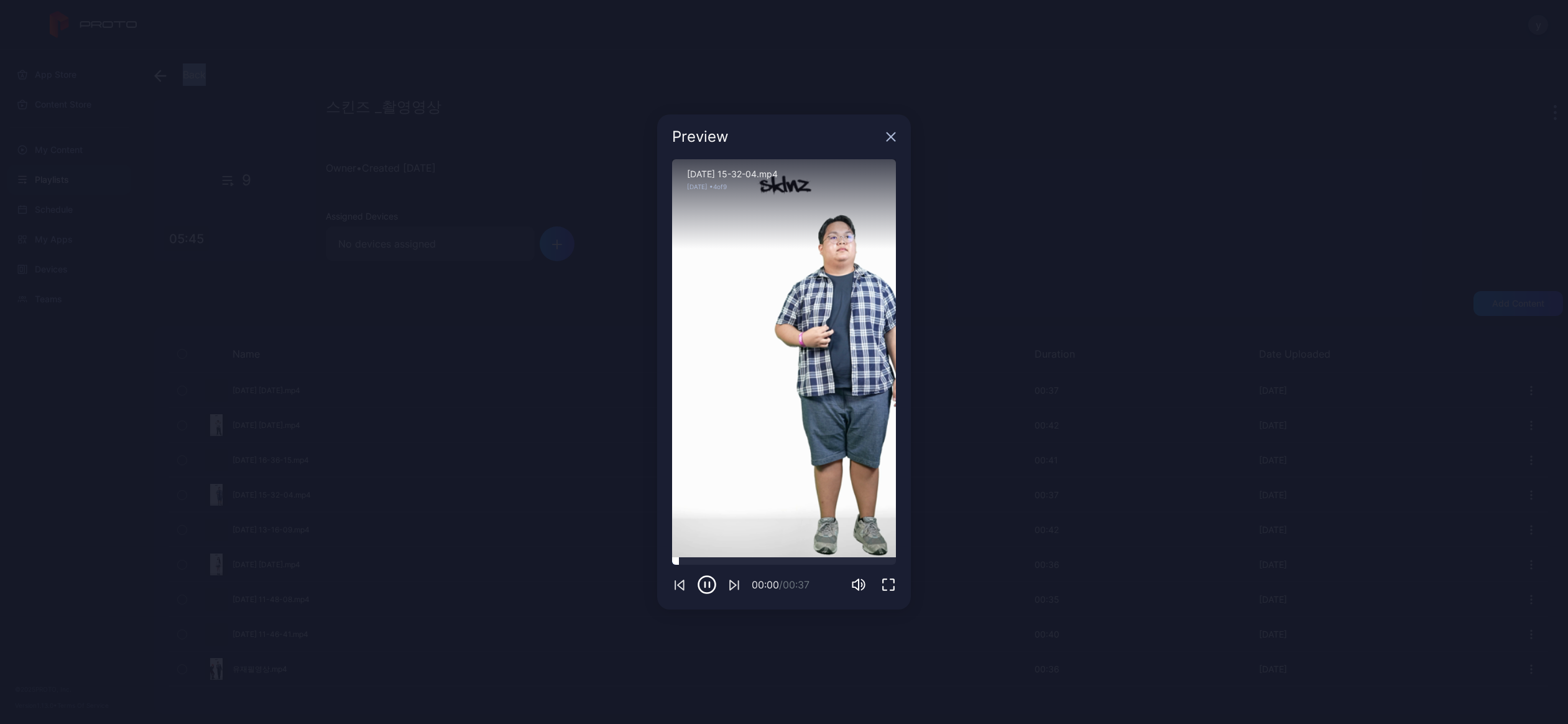
click at [799, 563] on div at bounding box center [783, 561] width 224 height 8
click at [891, 141] on icon "button" at bounding box center [891, 136] width 10 height 10
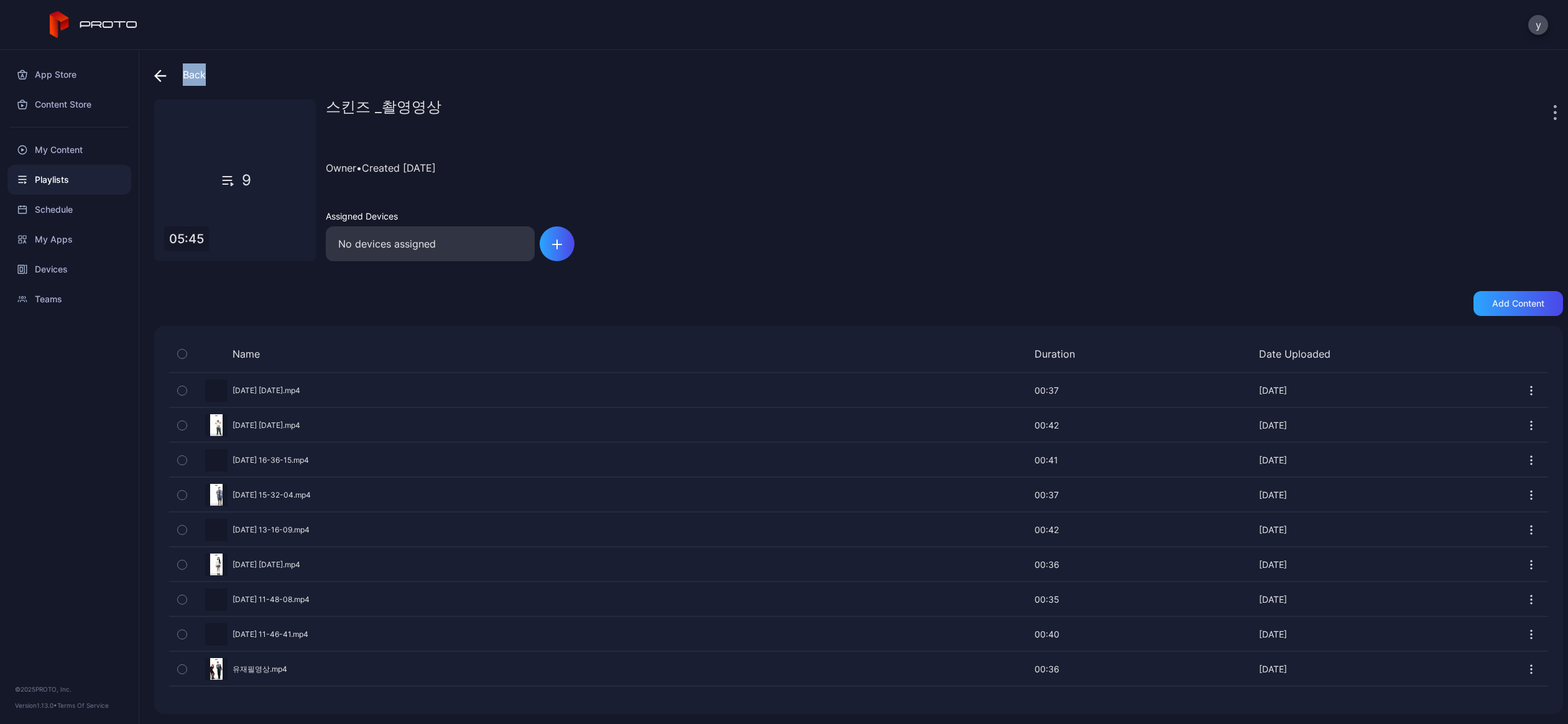
click at [268, 663] on div "Preview" at bounding box center [859, 669] width 1379 height 33
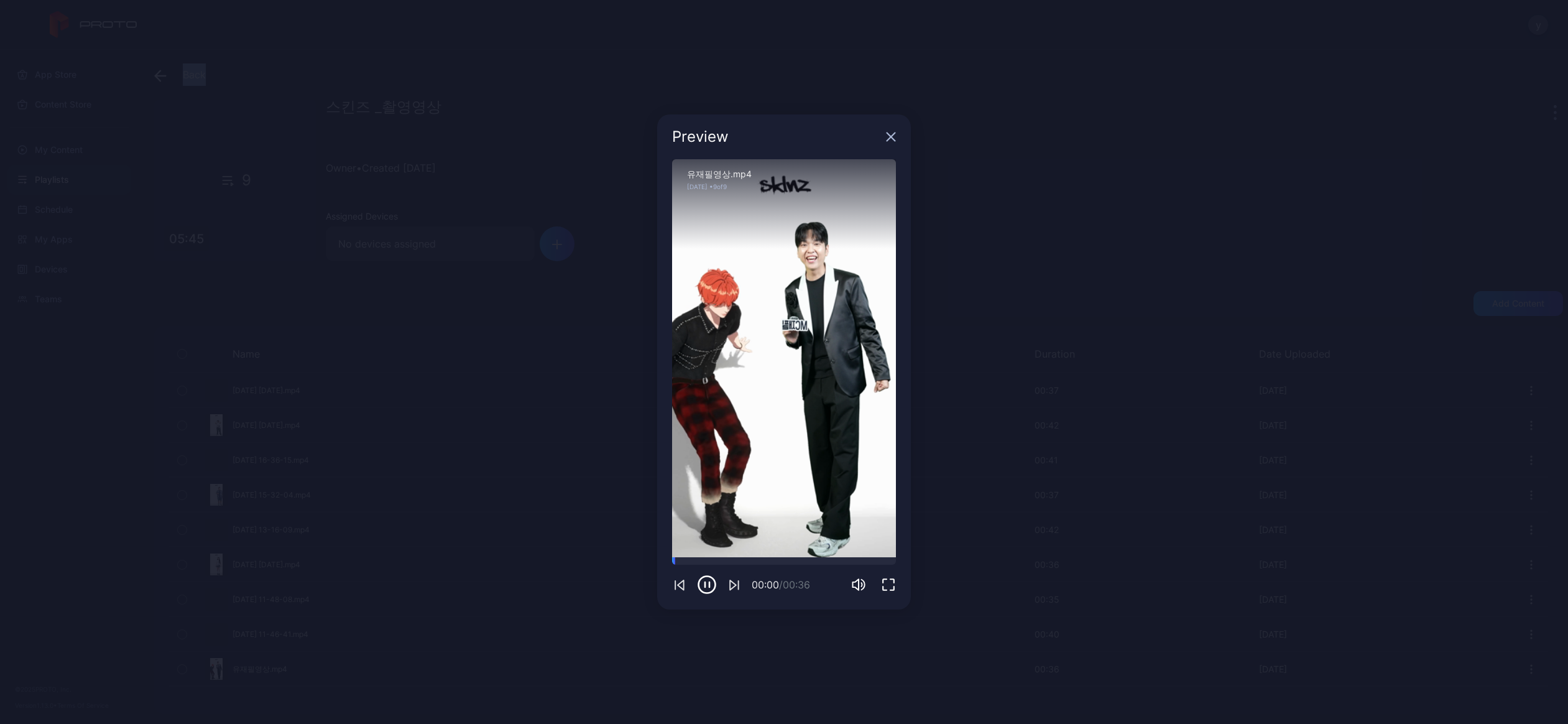
click at [889, 135] on icon "button" at bounding box center [891, 137] width 8 height 8
